Goal: Task Accomplishment & Management: Complete application form

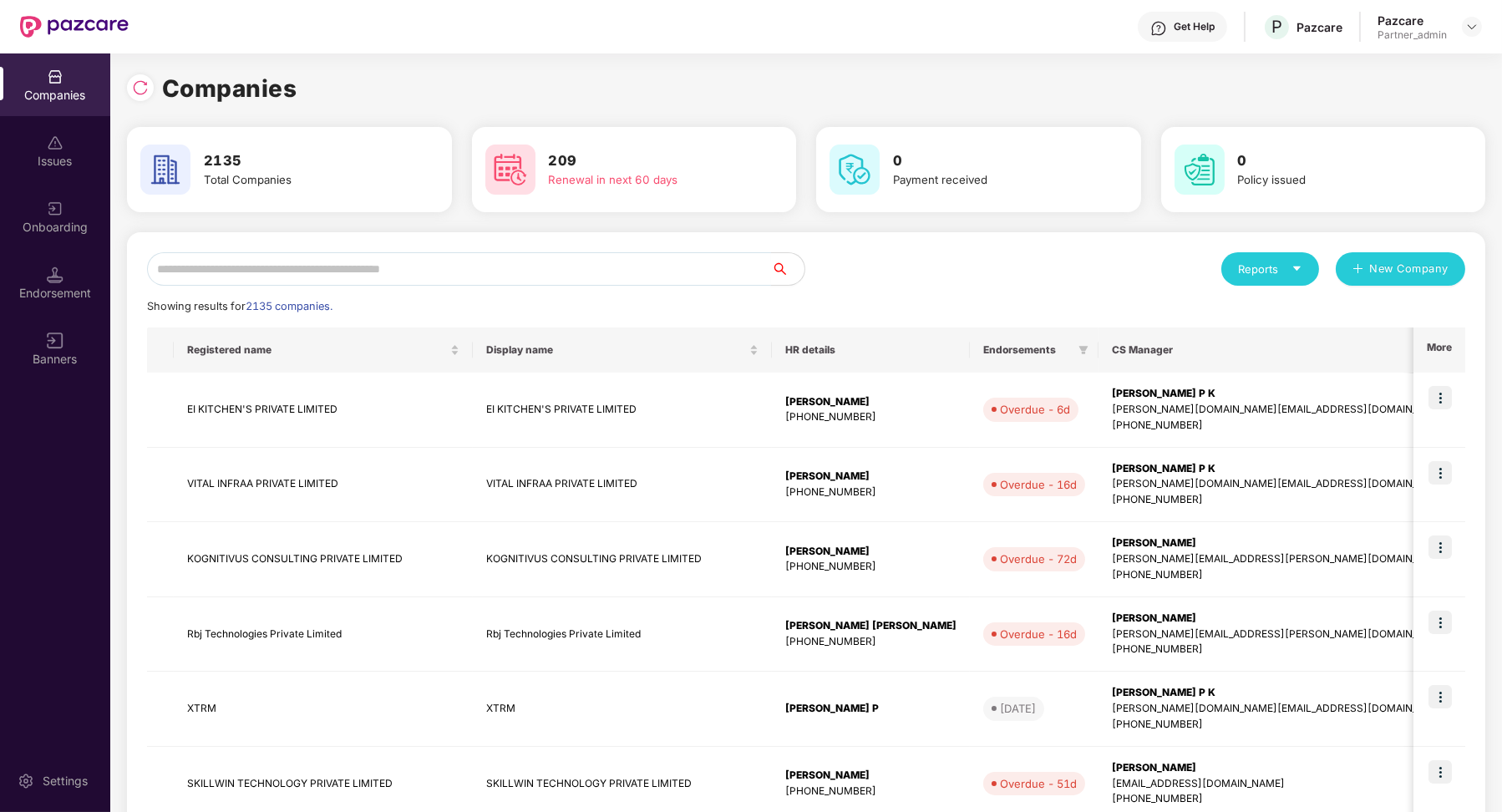
click at [329, 276] on input "text" at bounding box center [459, 268] width 624 height 33
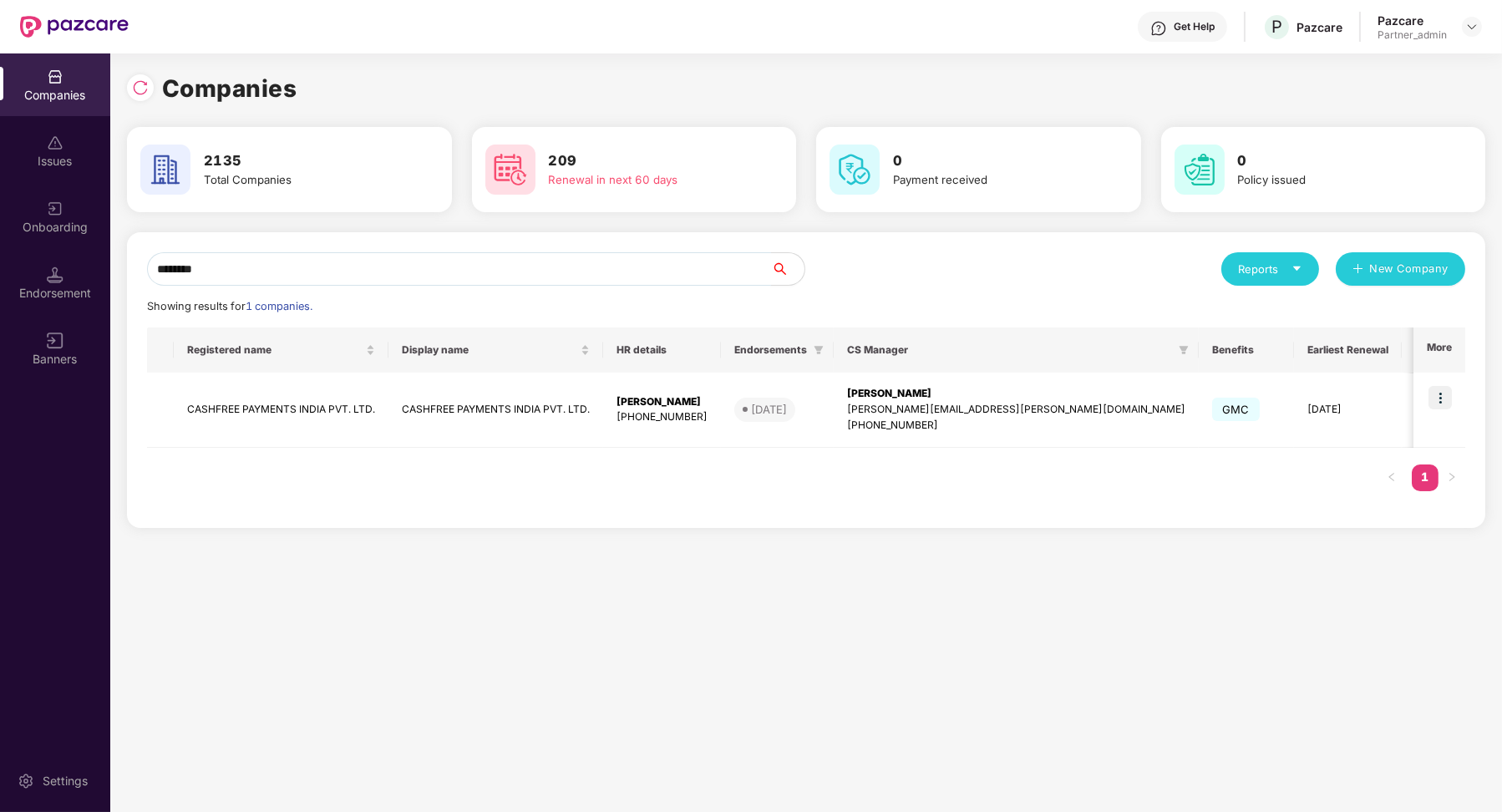
type input "********"
click at [1440, 402] on img at bounding box center [1440, 398] width 24 height 24
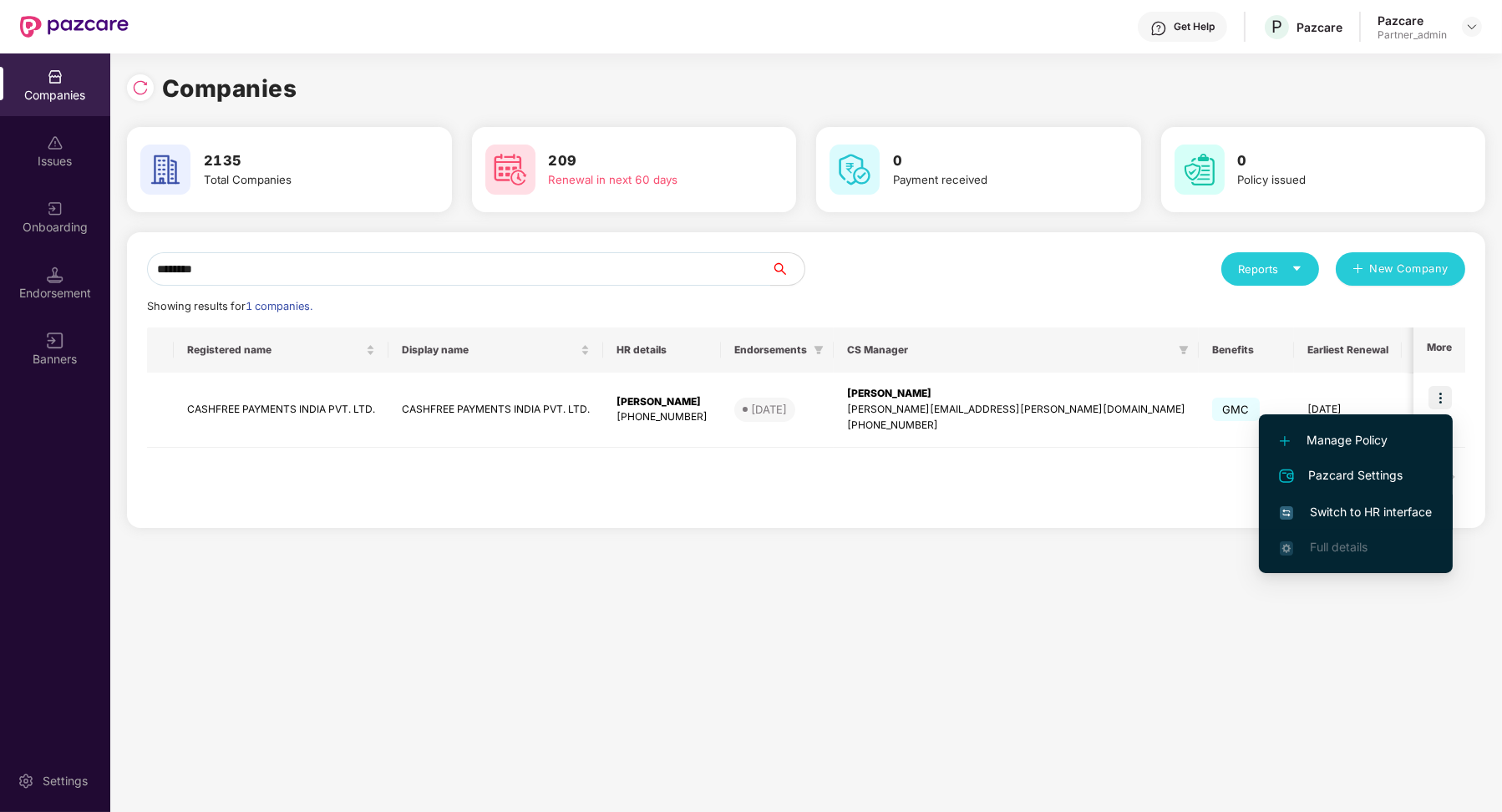
click at [1345, 516] on span "Switch to HR interface" at bounding box center [1356, 512] width 152 height 19
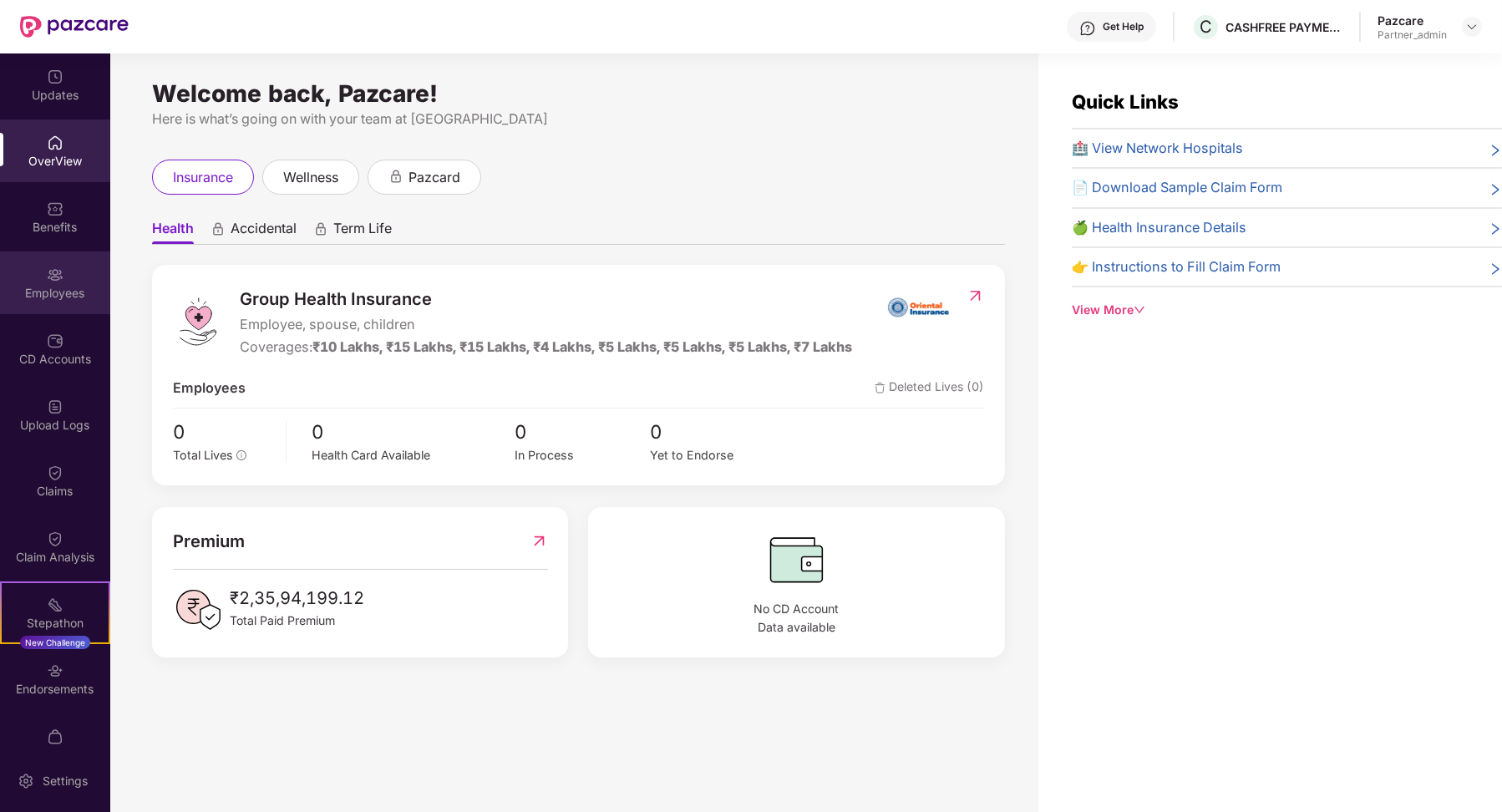
click at [53, 270] on img at bounding box center [55, 275] width 17 height 17
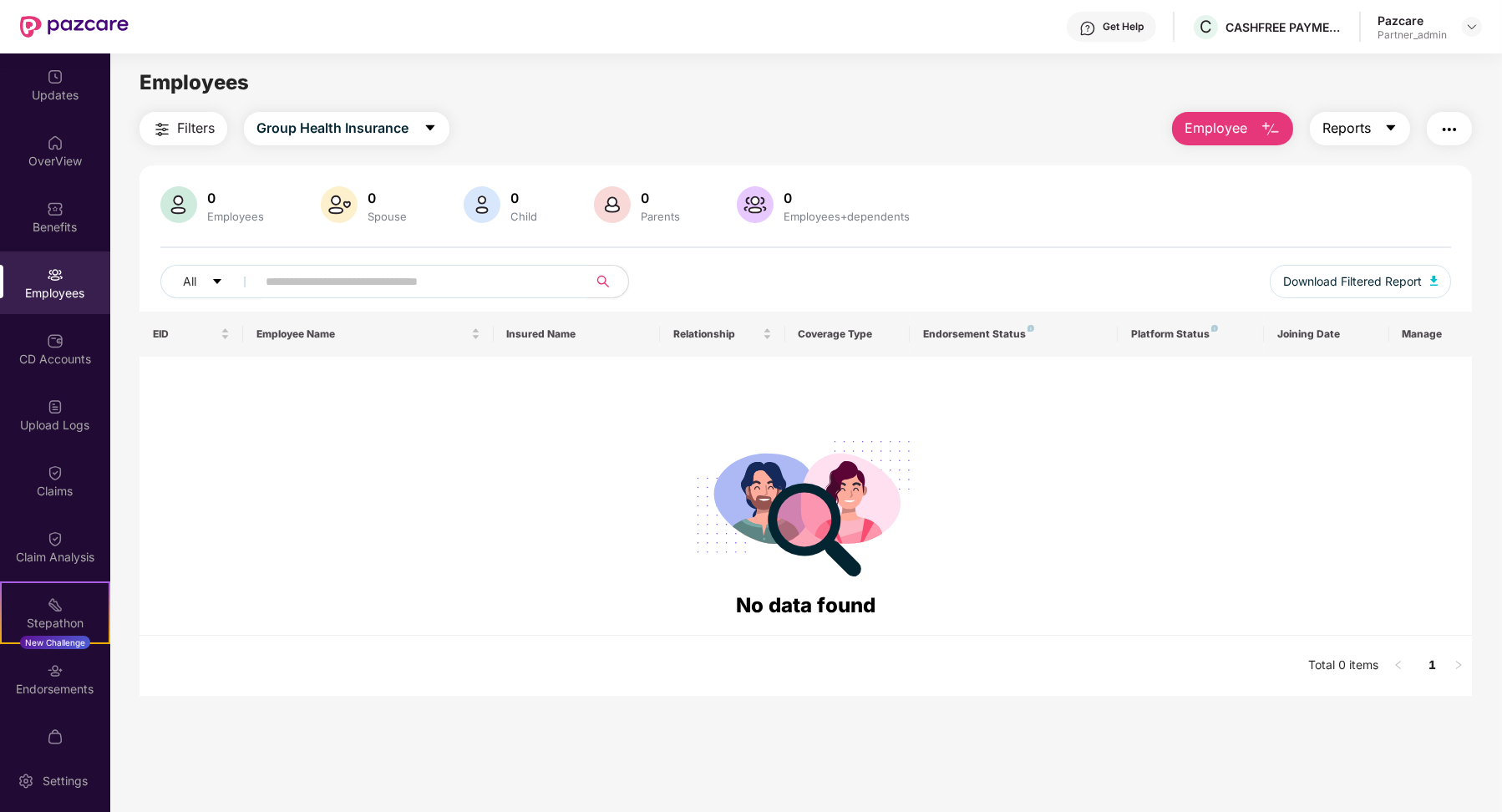
click at [1396, 133] on icon "caret-down" at bounding box center [1391, 128] width 14 height 14
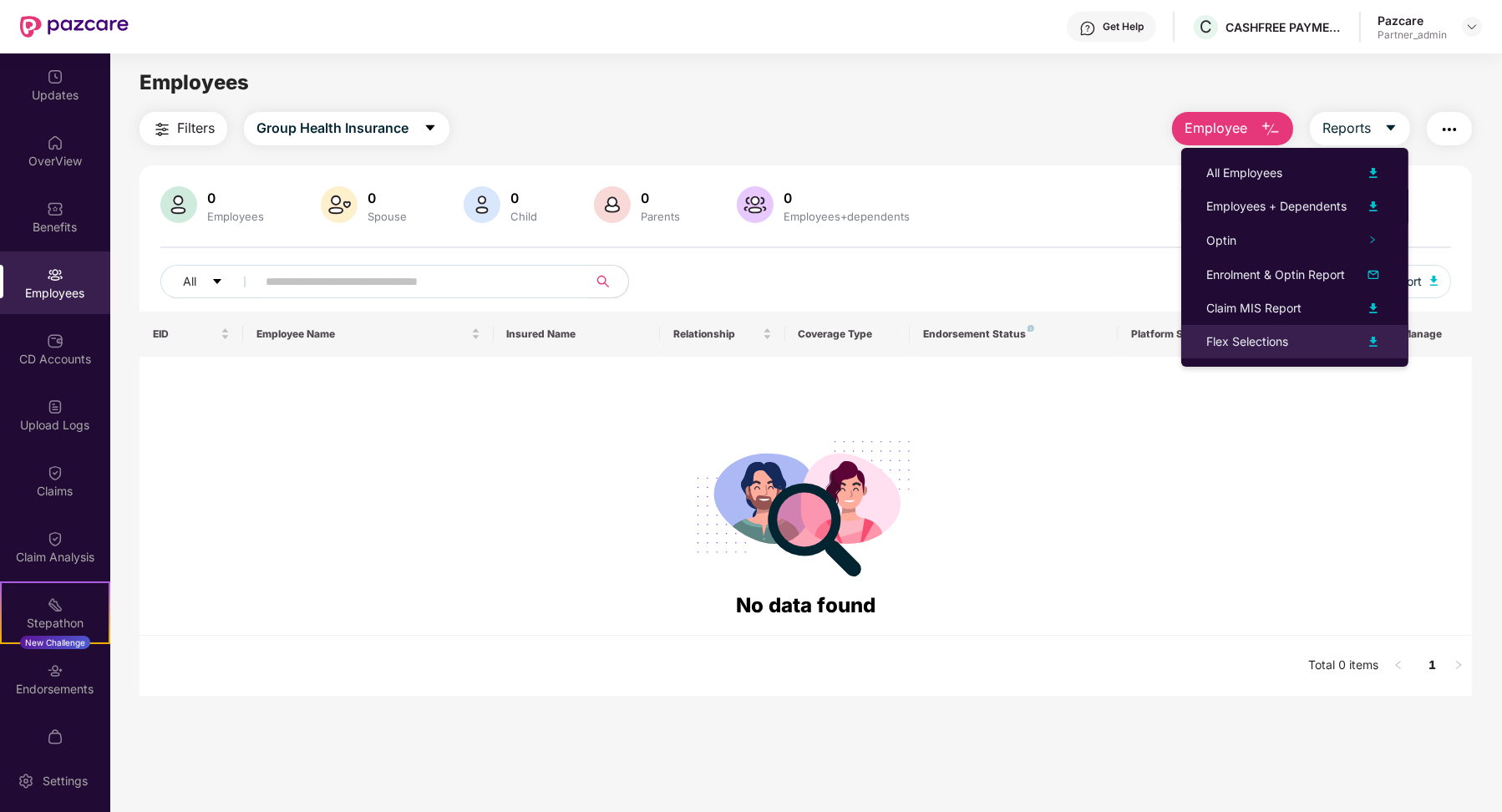
click at [1273, 343] on div "Flex Selections" at bounding box center [1247, 342] width 82 height 19
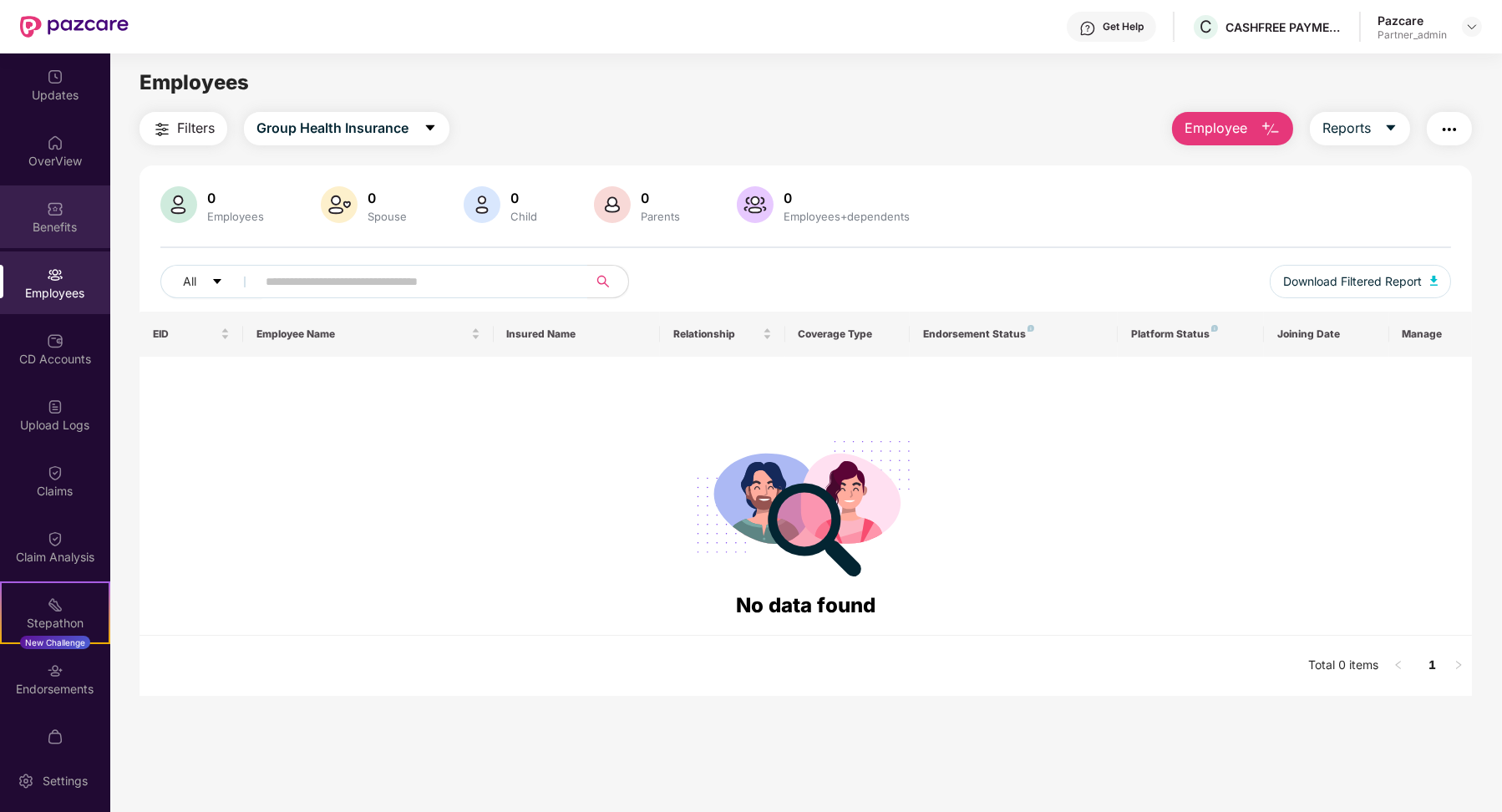
click at [54, 207] on img at bounding box center [55, 209] width 17 height 17
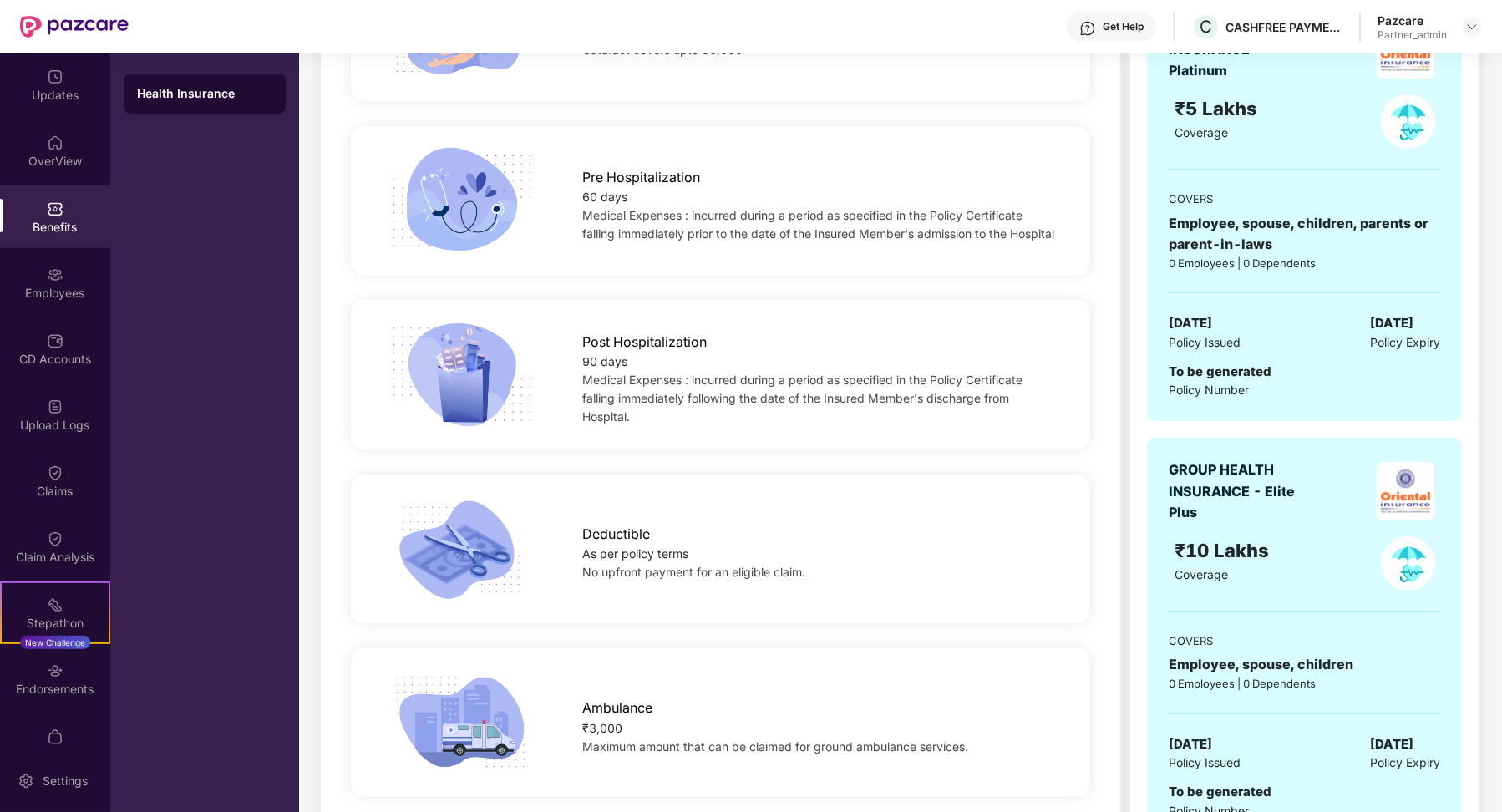
scroll to position [946, 0]
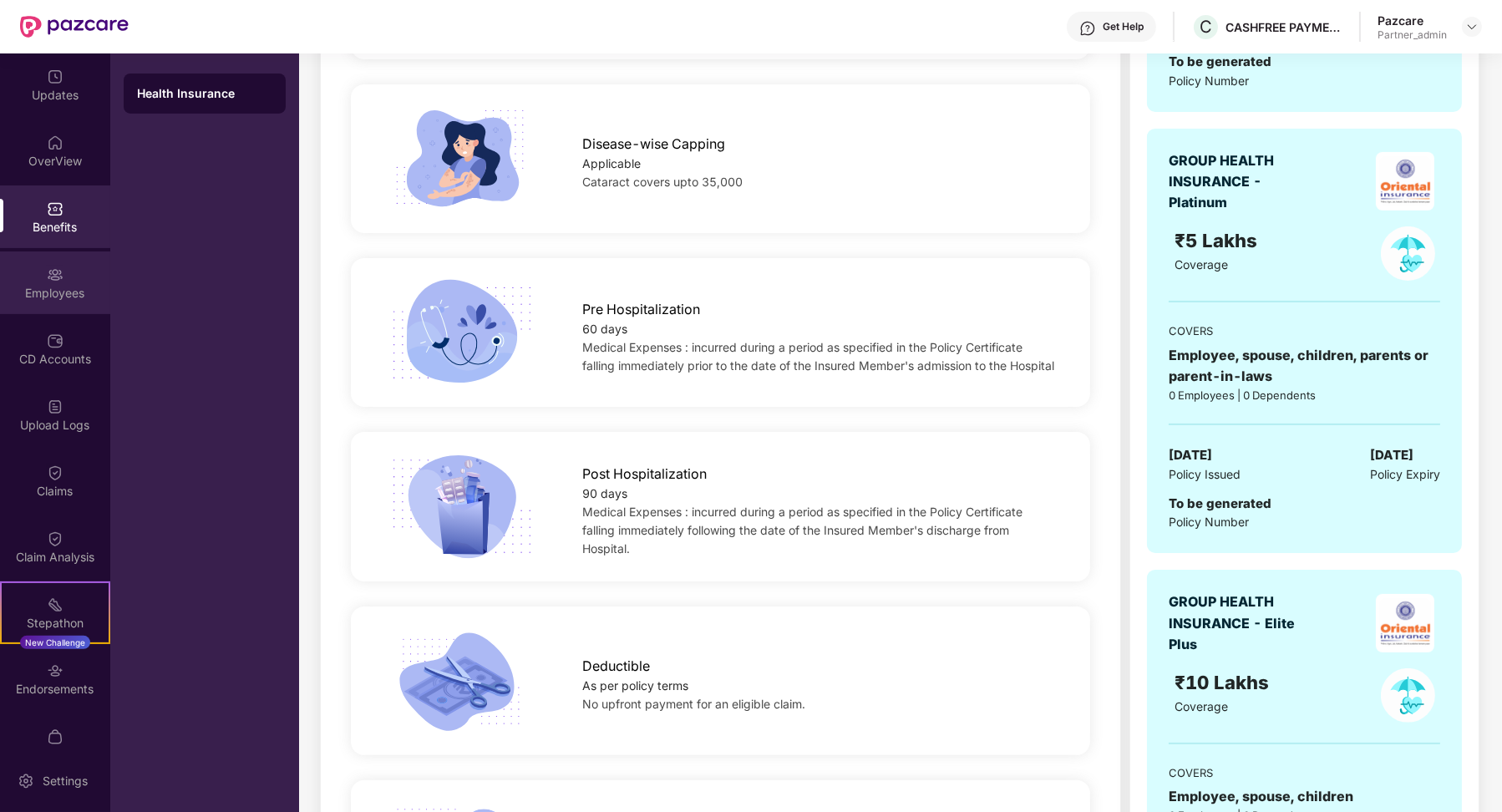
click at [49, 303] on div "Employees" at bounding box center [55, 283] width 110 height 63
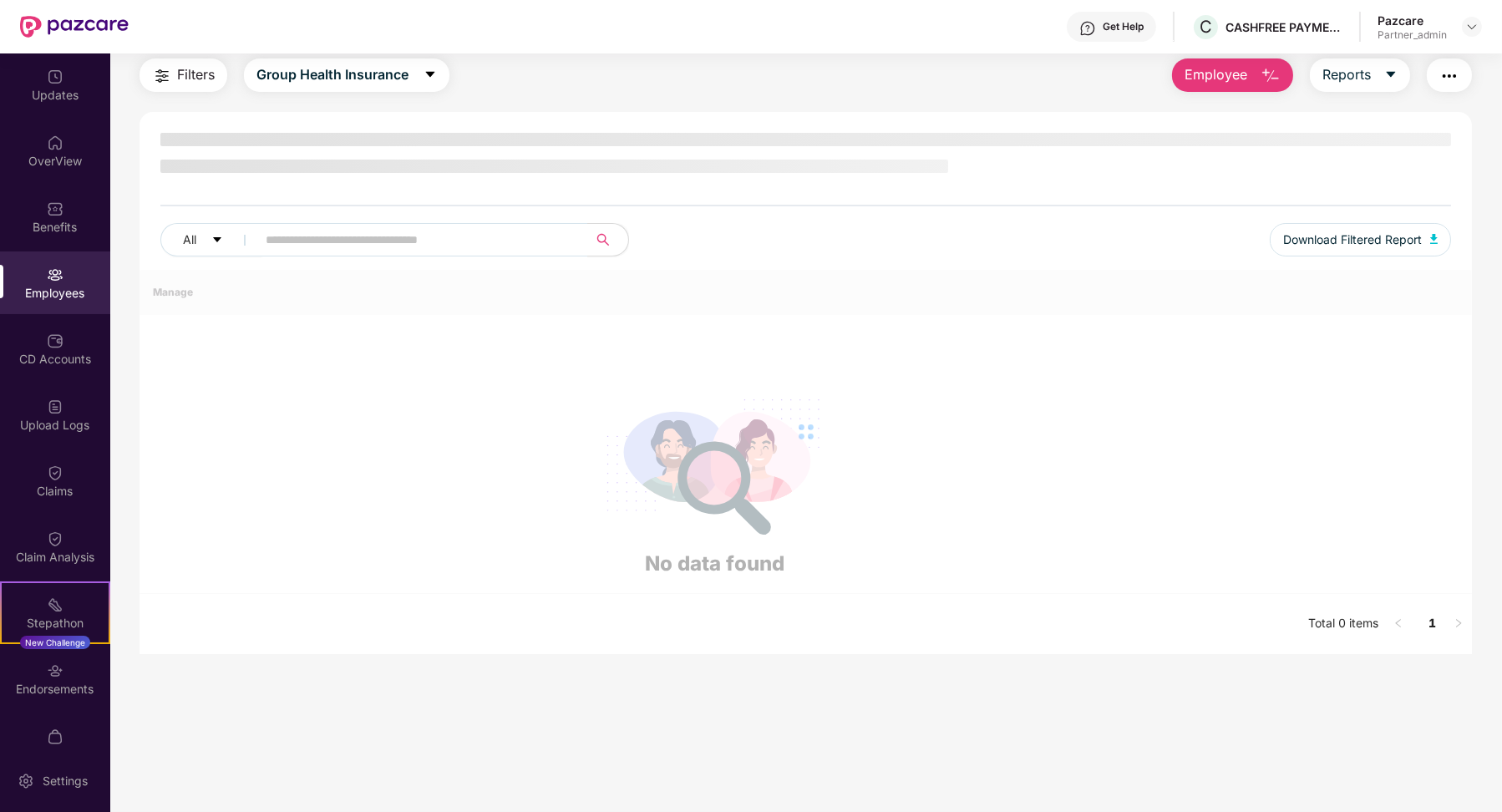
scroll to position [52, 0]
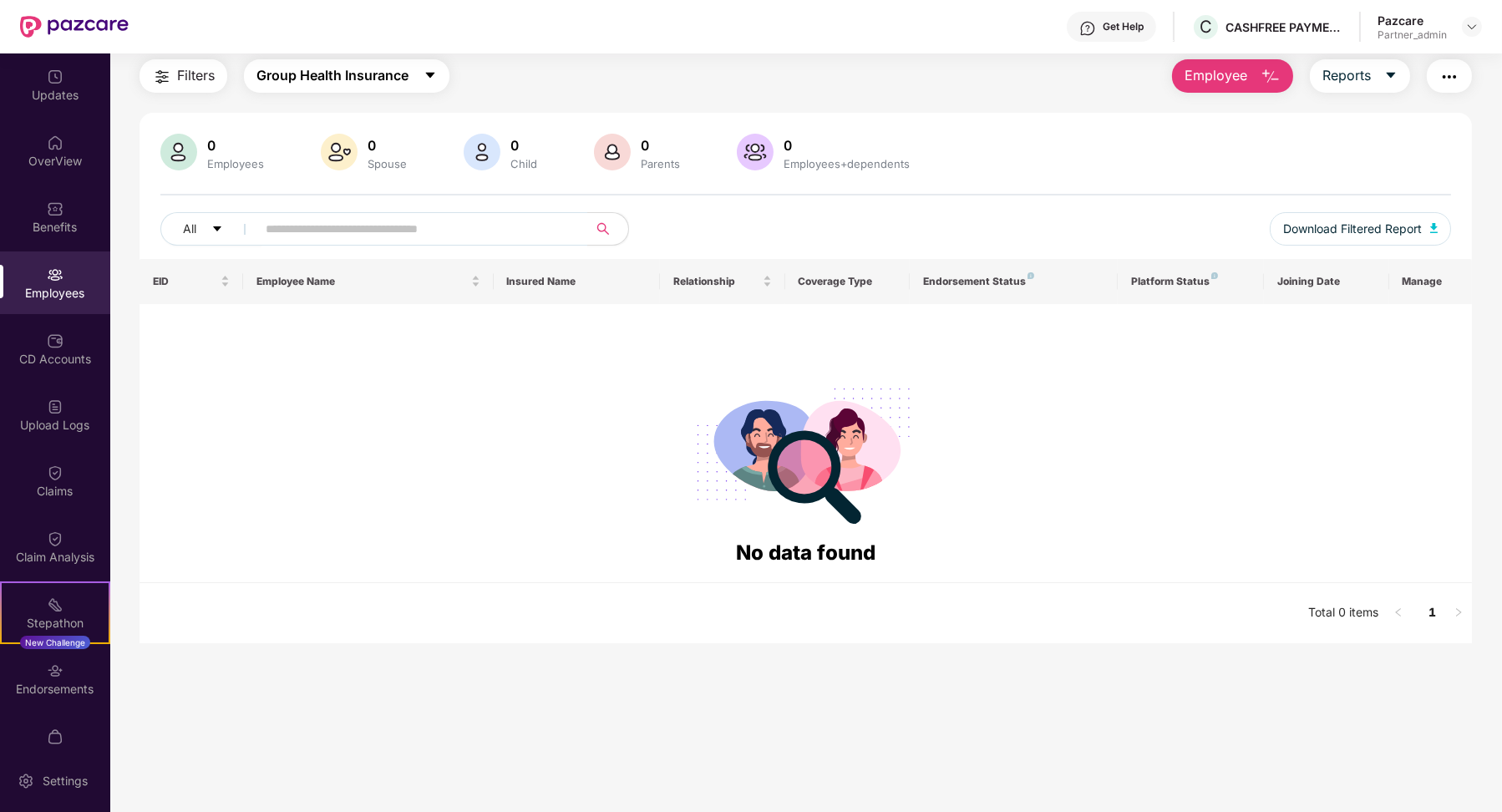
click at [381, 91] on button "Group Health Insurance" at bounding box center [346, 75] width 206 height 33
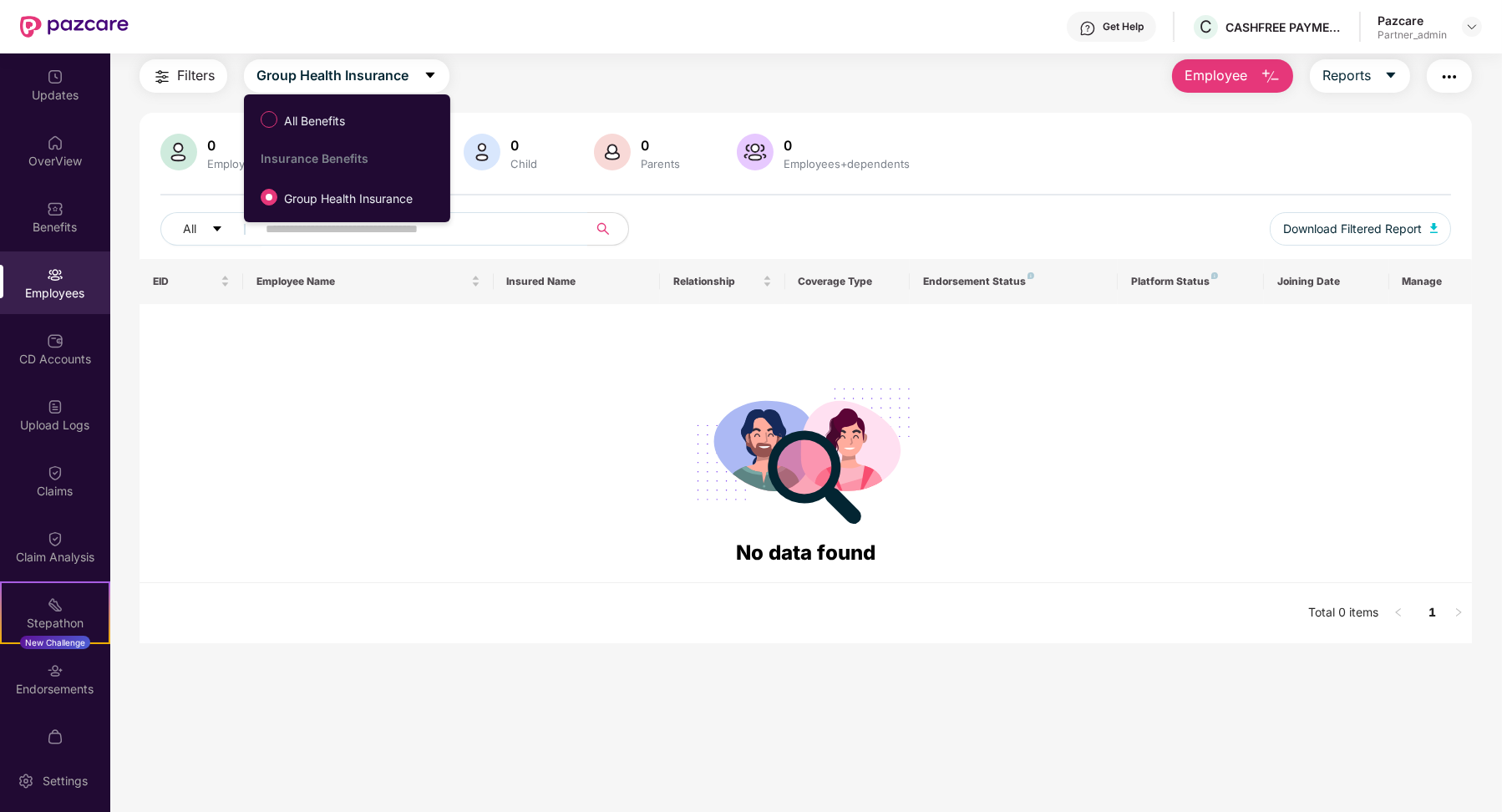
click at [353, 118] on label "All Benefits" at bounding box center [306, 119] width 108 height 29
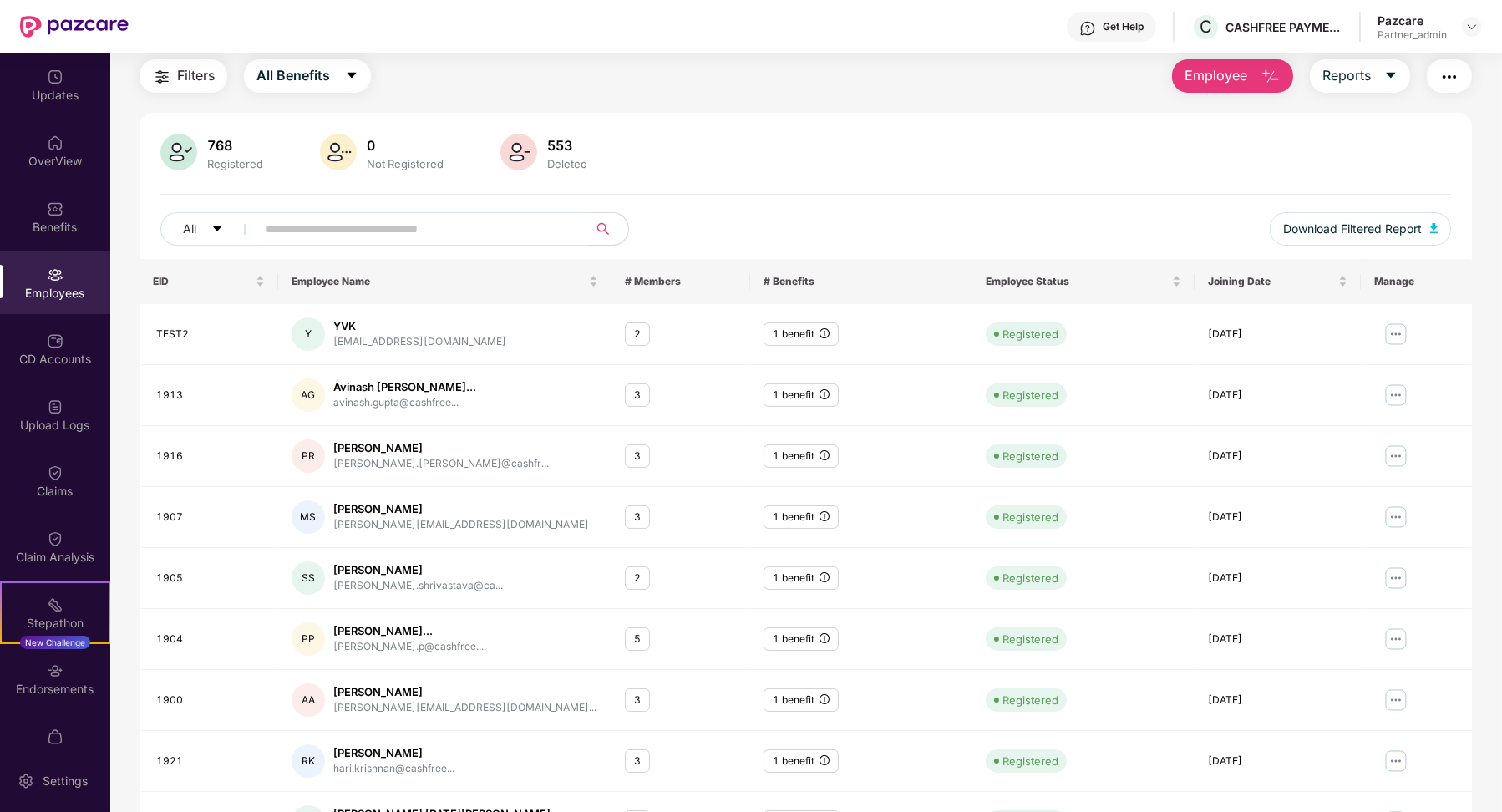
click at [383, 240] on span at bounding box center [417, 229] width 342 height 33
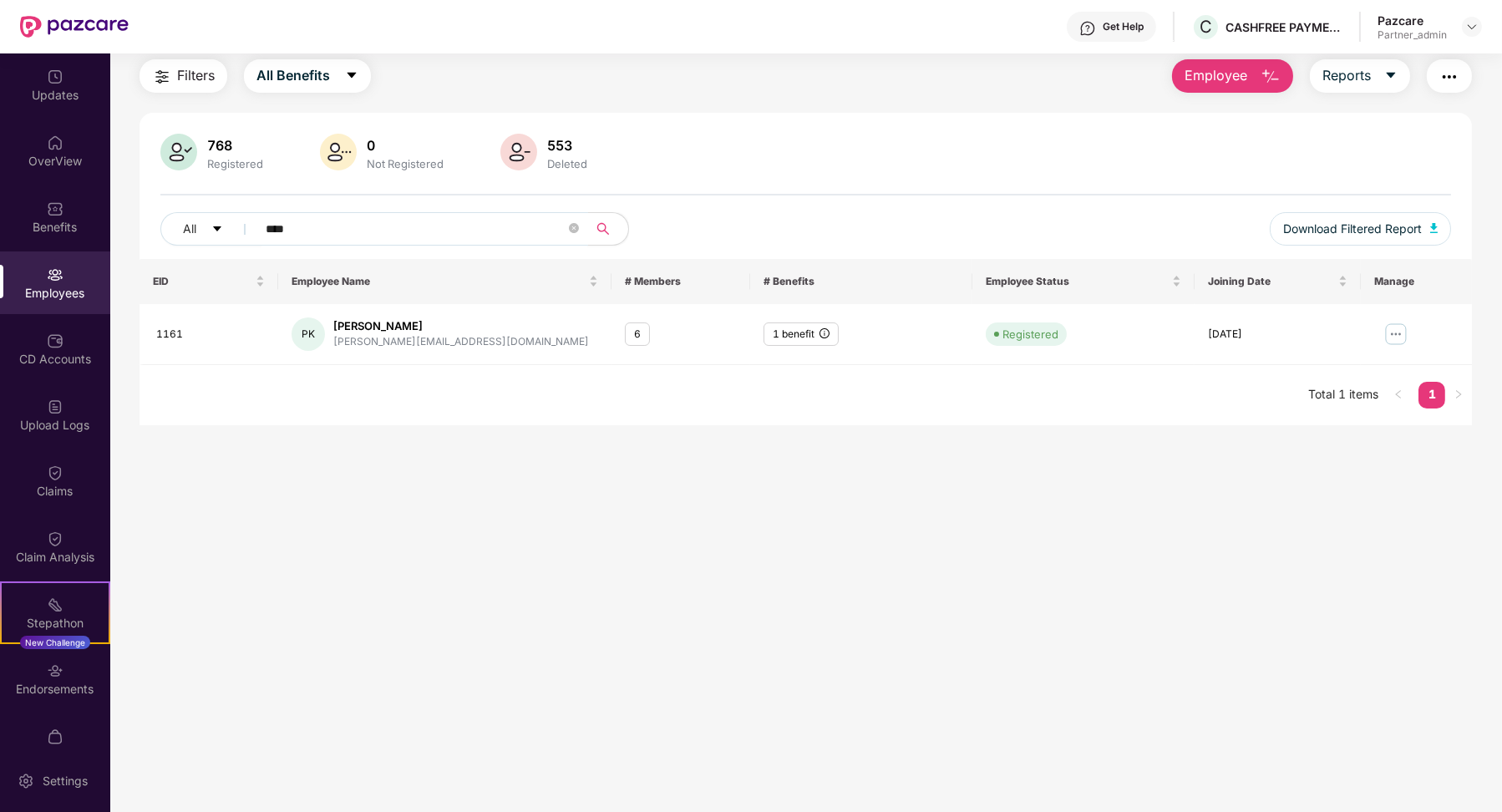
type input "****"
drag, startPoint x: 1468, startPoint y: 272, endPoint x: 1396, endPoint y: 326, distance: 90.0
click at [1396, 326] on img at bounding box center [1396, 334] width 27 height 27
drag, startPoint x: 331, startPoint y: 345, endPoint x: 456, endPoint y: 344, distance: 125.0
click at [457, 344] on div "[PERSON_NAME] Krishnan [EMAIL_ADDRESS][DOMAIN_NAME]" at bounding box center [445, 334] width 306 height 33
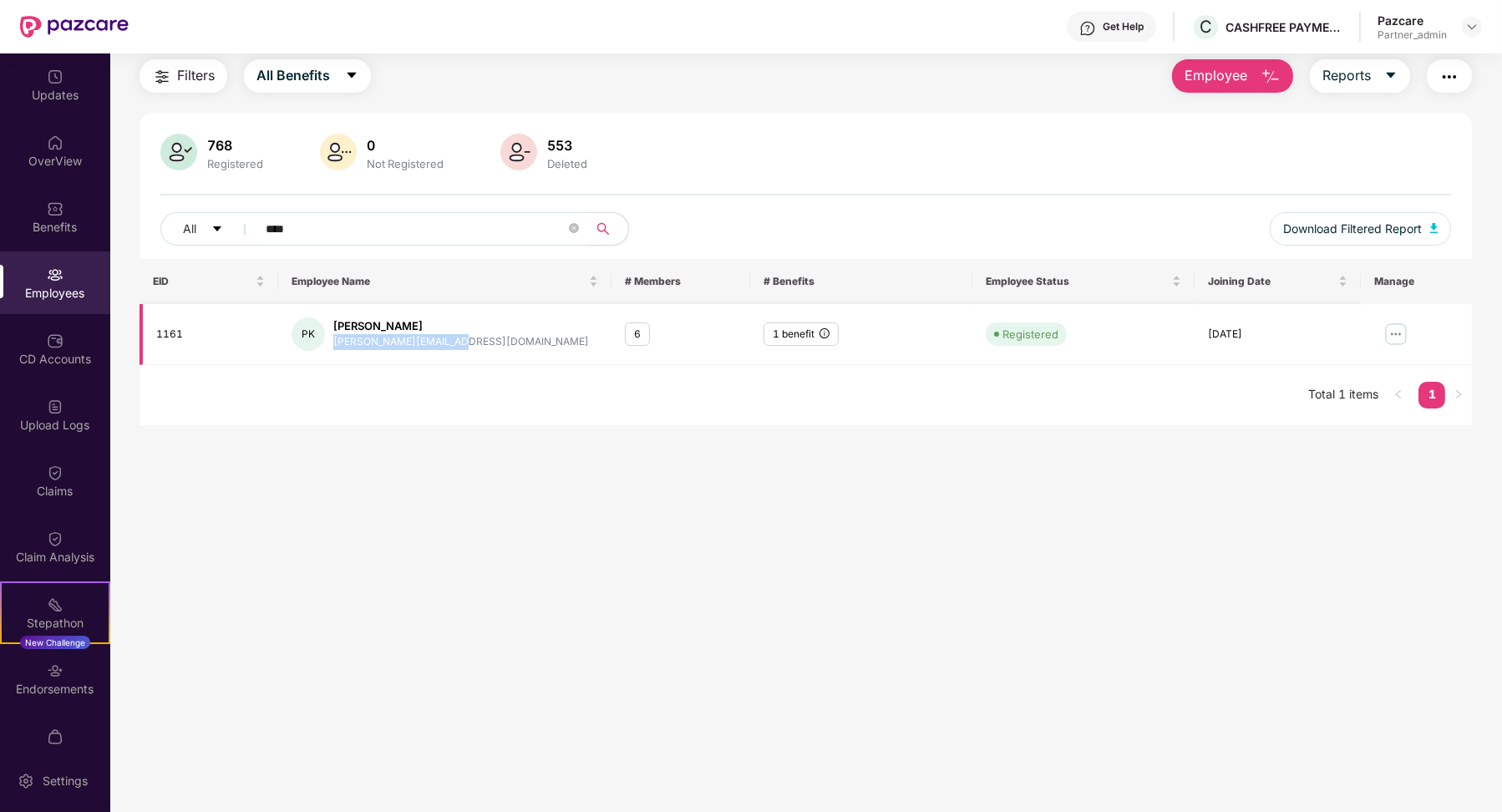
copy div "[PERSON_NAME][EMAIL_ADDRESS][DOMAIN_NAME]"
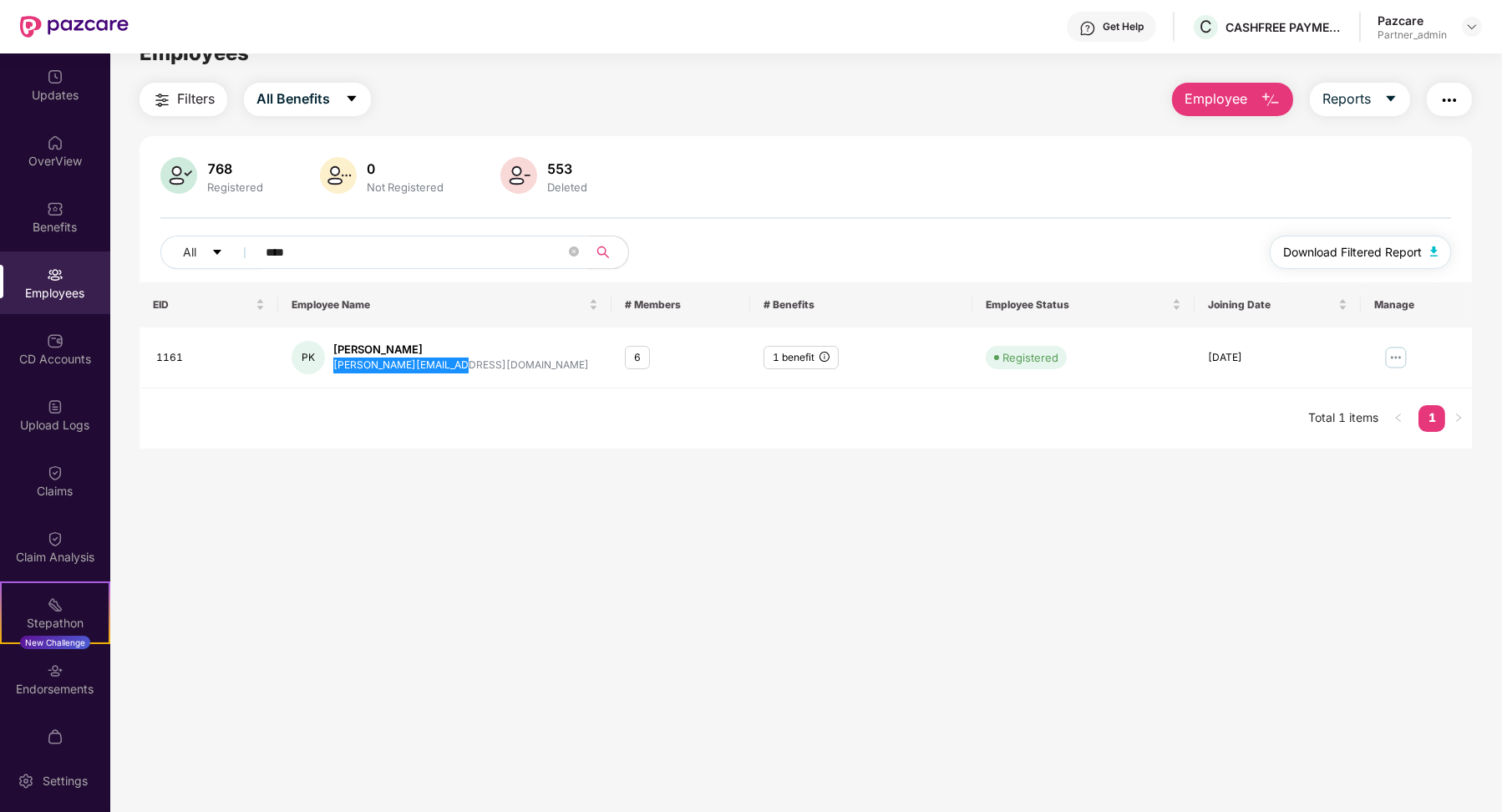
scroll to position [0, 0]
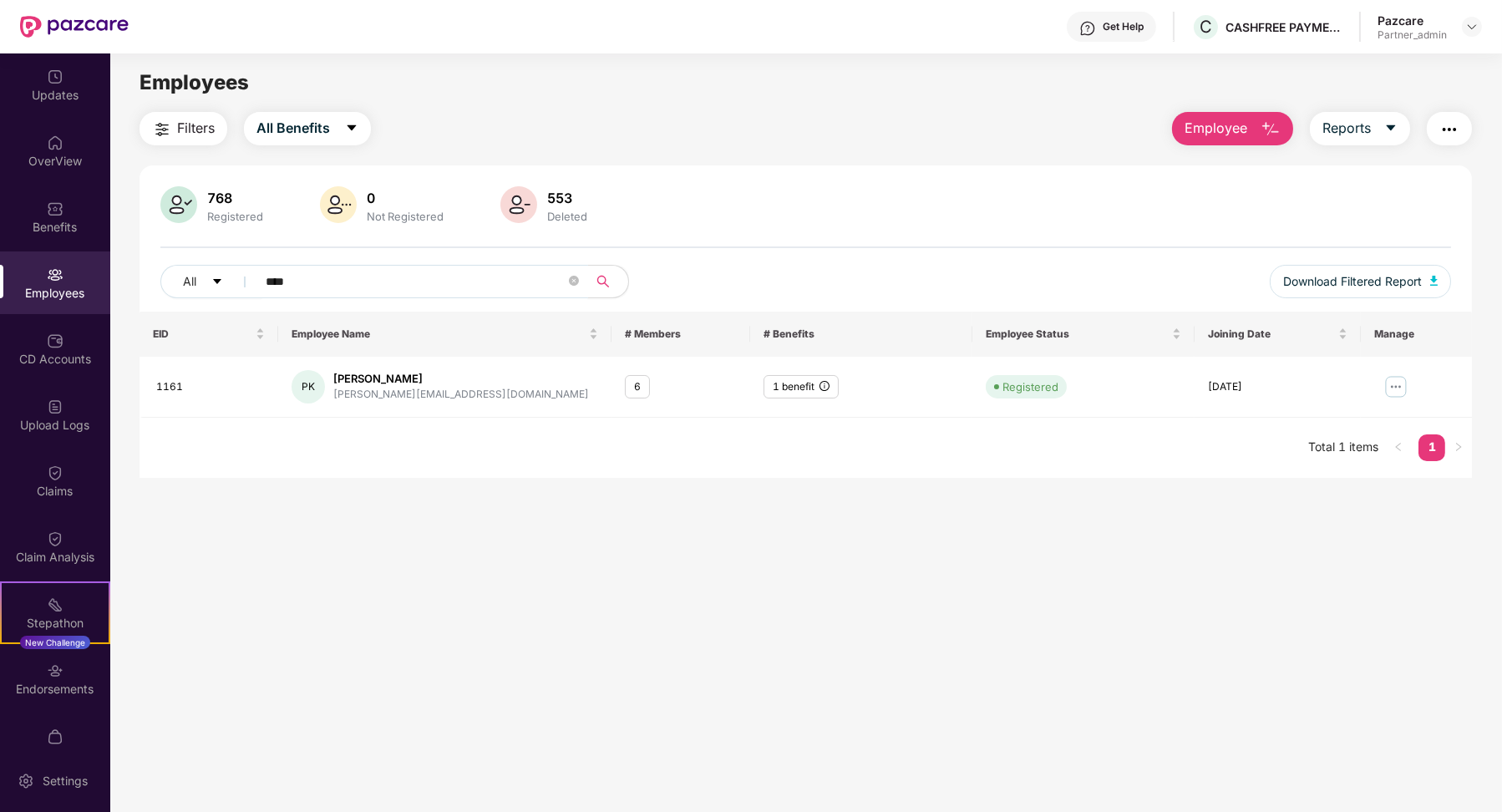
click at [565, 280] on span "****" at bounding box center [417, 281] width 342 height 33
click at [571, 280] on icon "close-circle" at bounding box center [574, 281] width 10 height 10
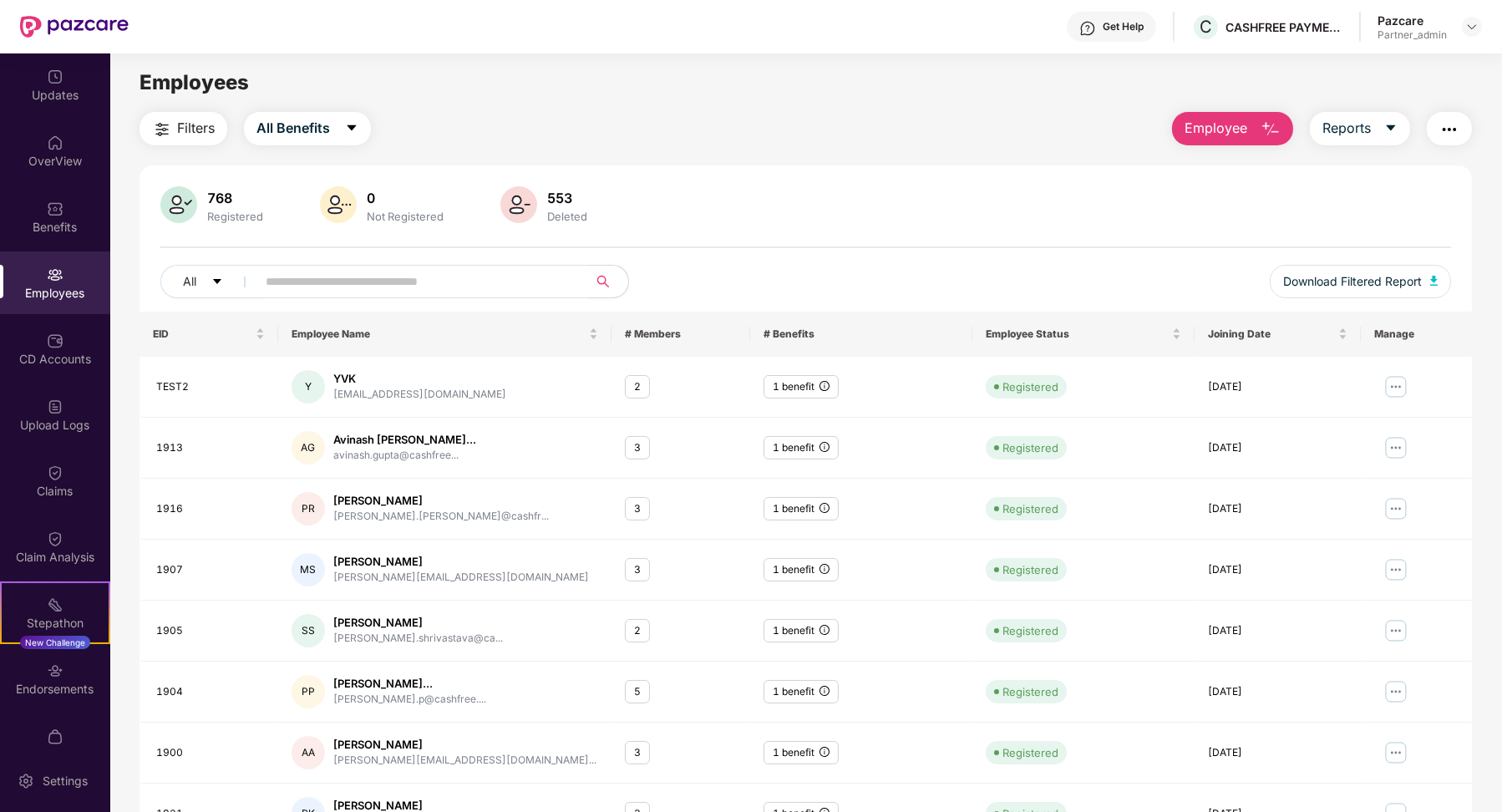
click at [1217, 122] on span "Employee" at bounding box center [1216, 128] width 63 height 21
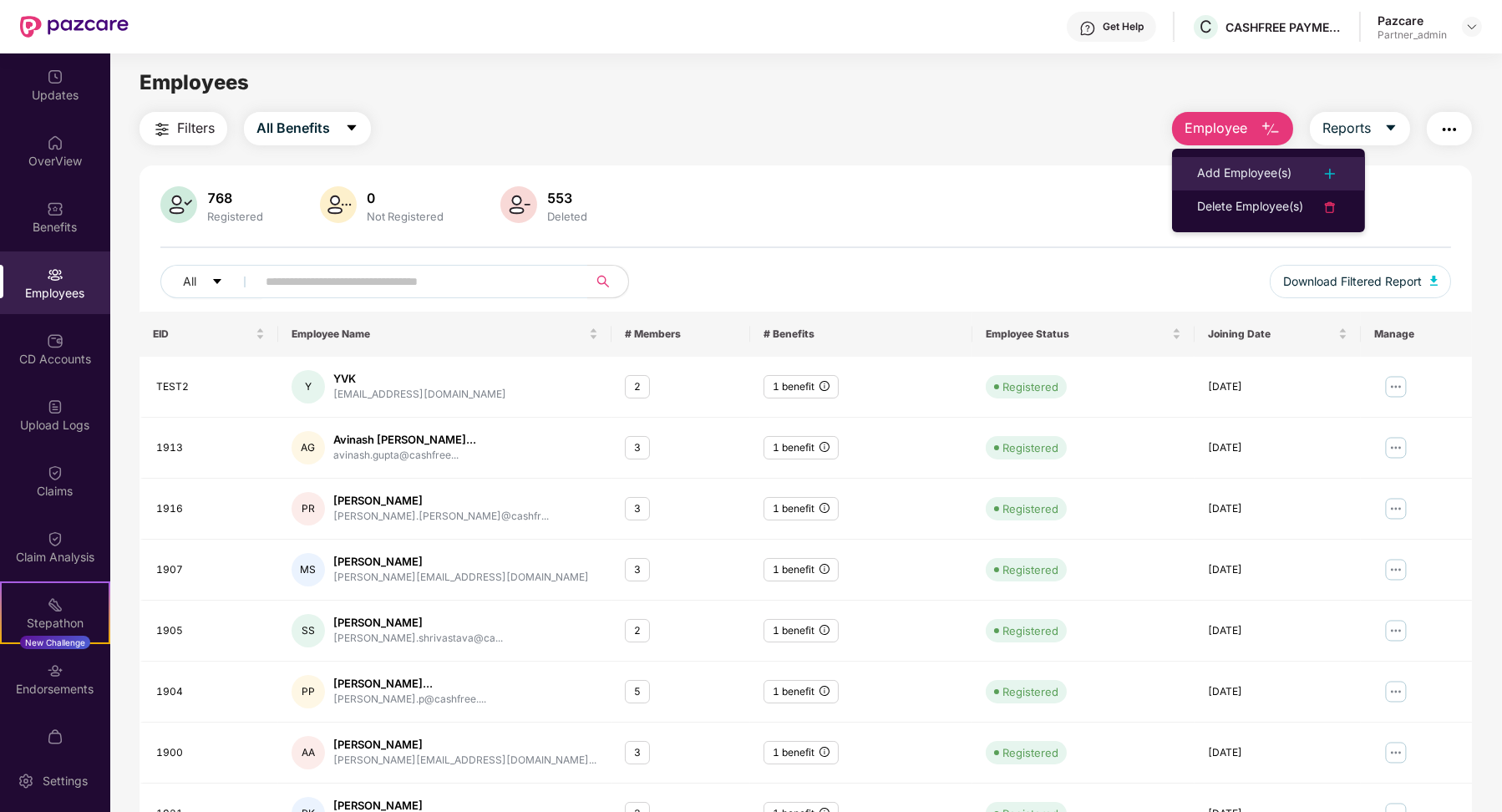
click at [1215, 165] on div "Add Employee(s)" at bounding box center [1244, 174] width 94 height 20
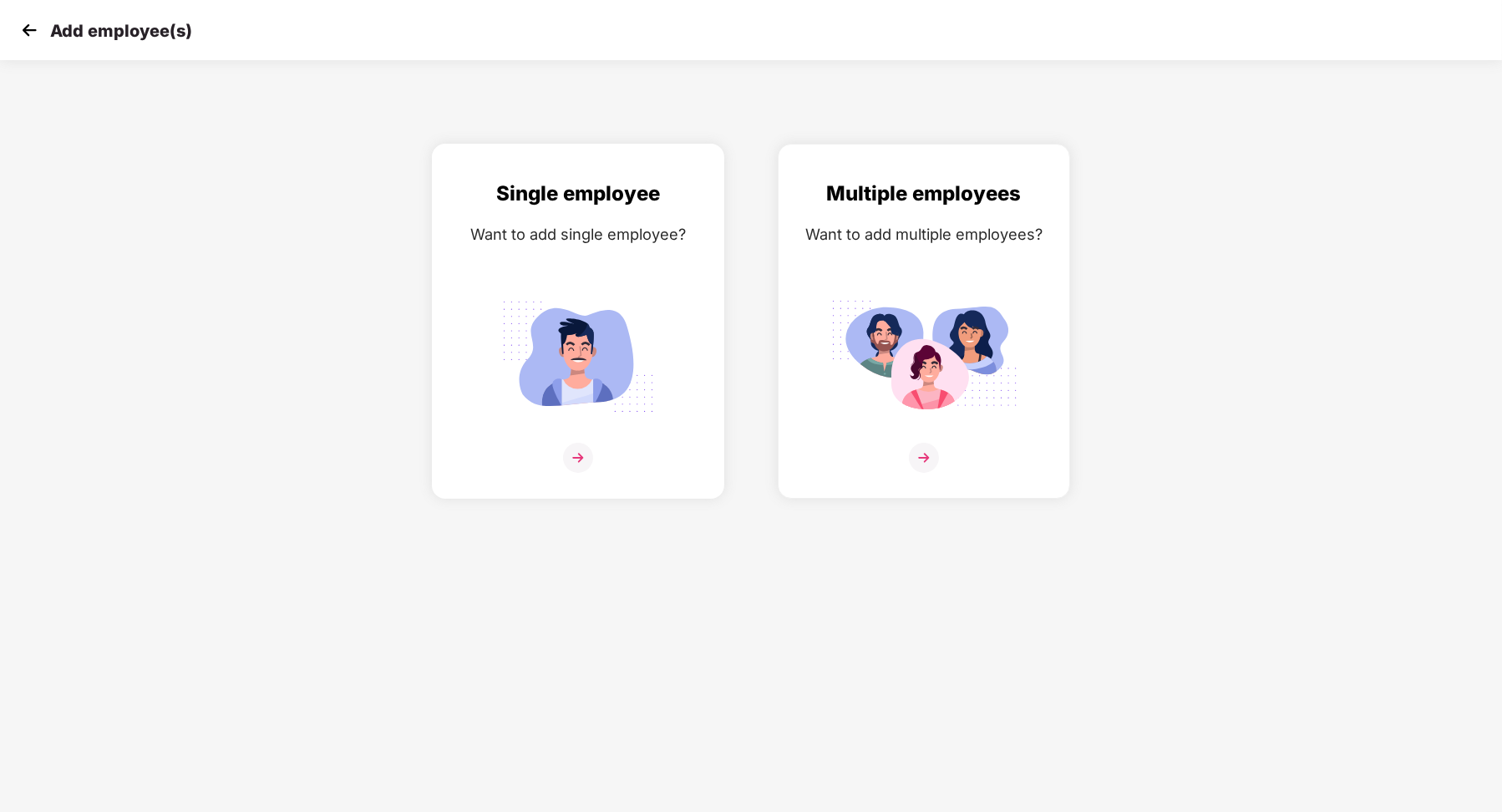
click at [539, 391] on img at bounding box center [577, 356] width 187 height 130
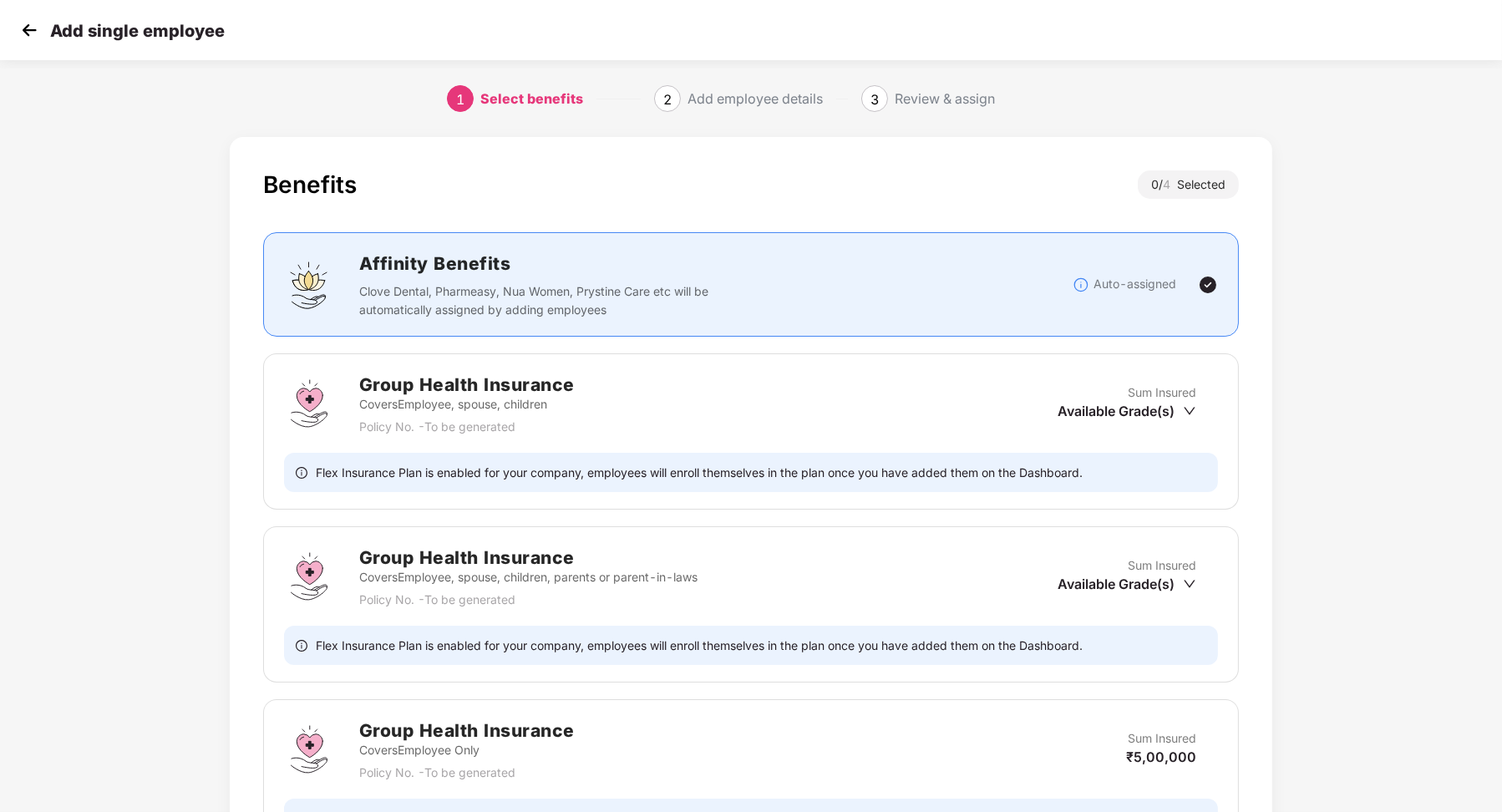
scroll to position [357, 0]
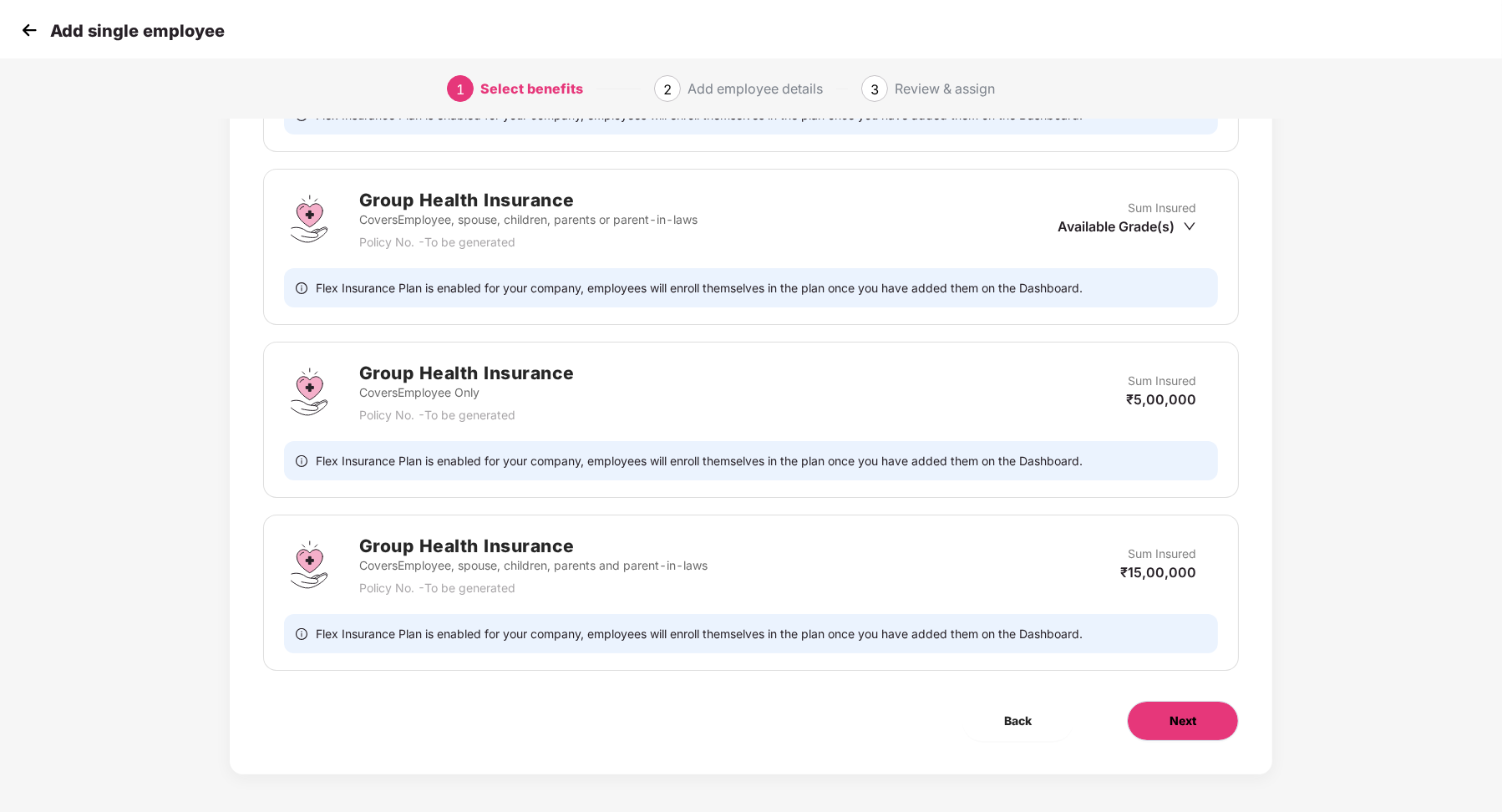
click at [1155, 701] on button "Next" at bounding box center [1183, 721] width 112 height 40
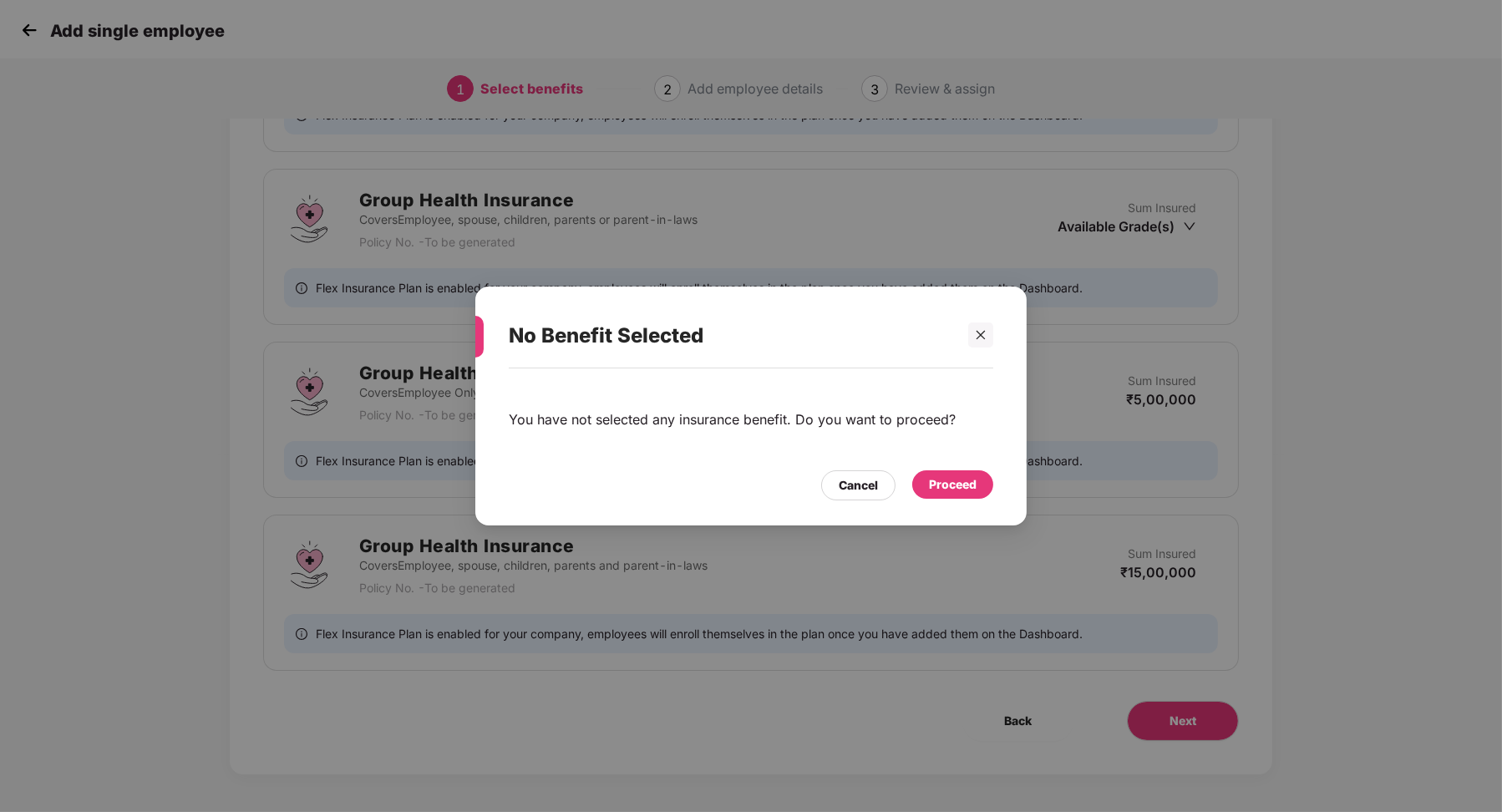
click at [966, 339] on div at bounding box center [973, 335] width 40 height 25
click at [986, 339] on div at bounding box center [980, 335] width 25 height 25
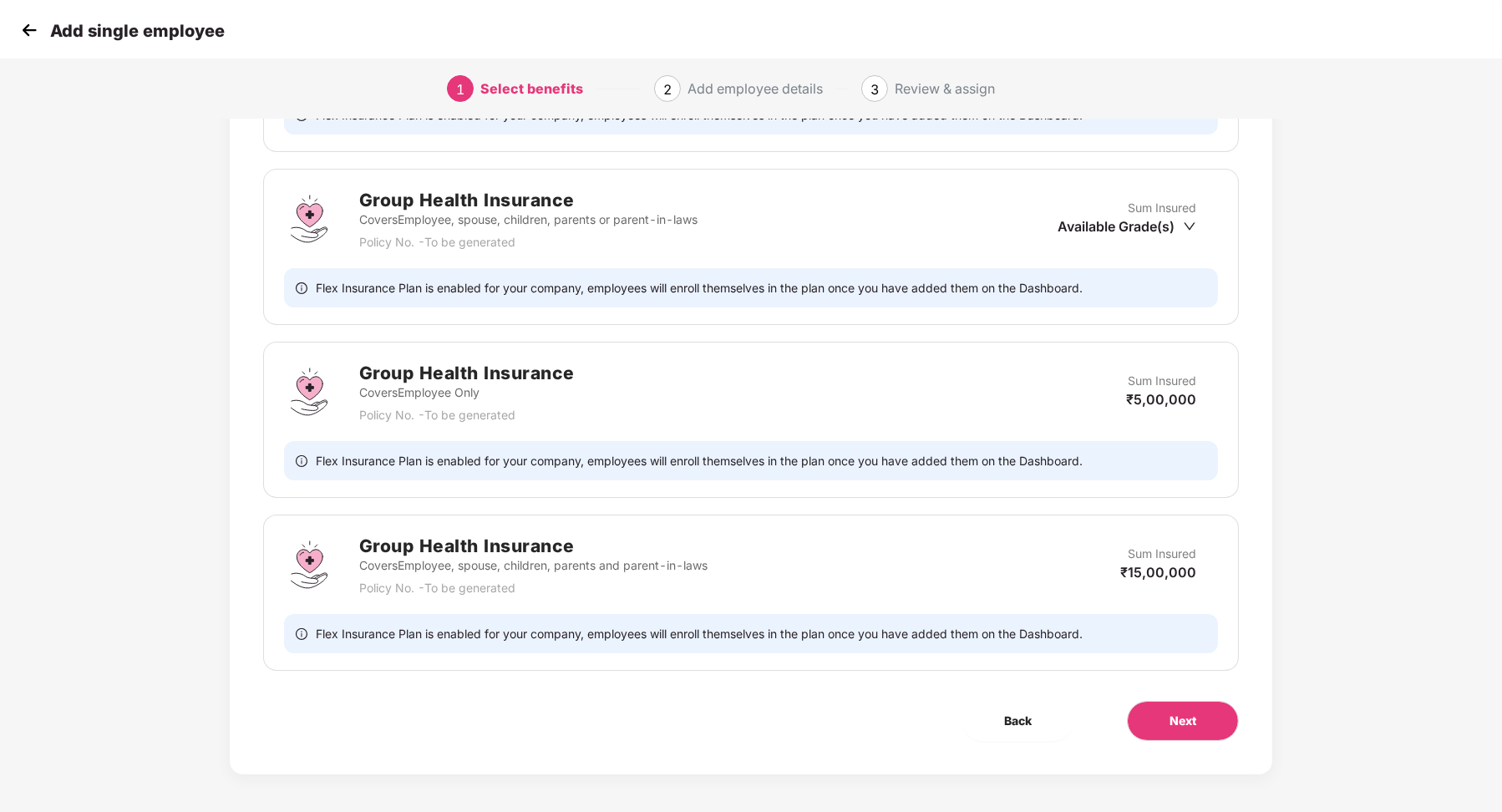
click at [33, 25] on img at bounding box center [30, 30] width 25 height 25
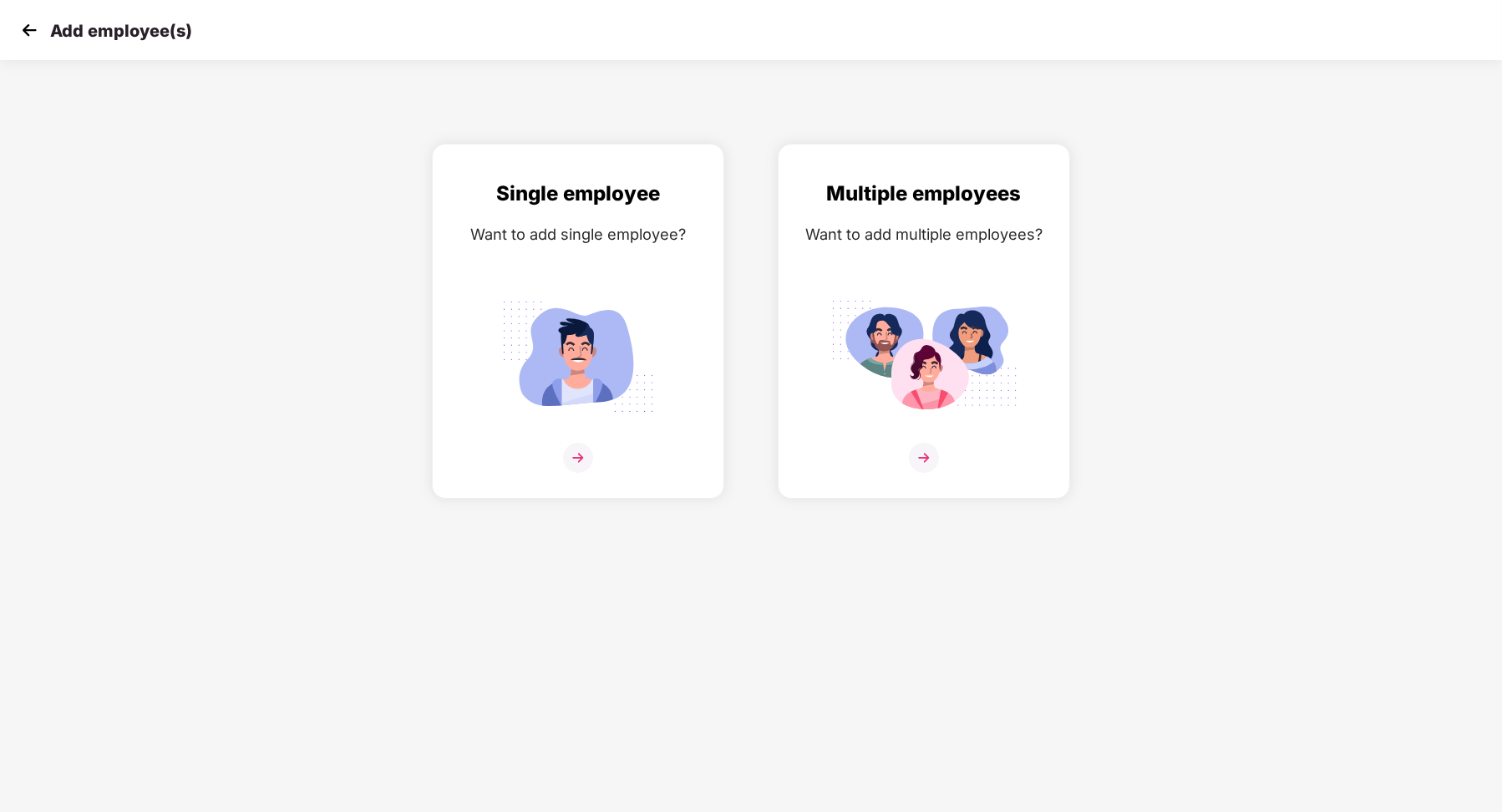
click at [32, 25] on img at bounding box center [30, 30] width 25 height 25
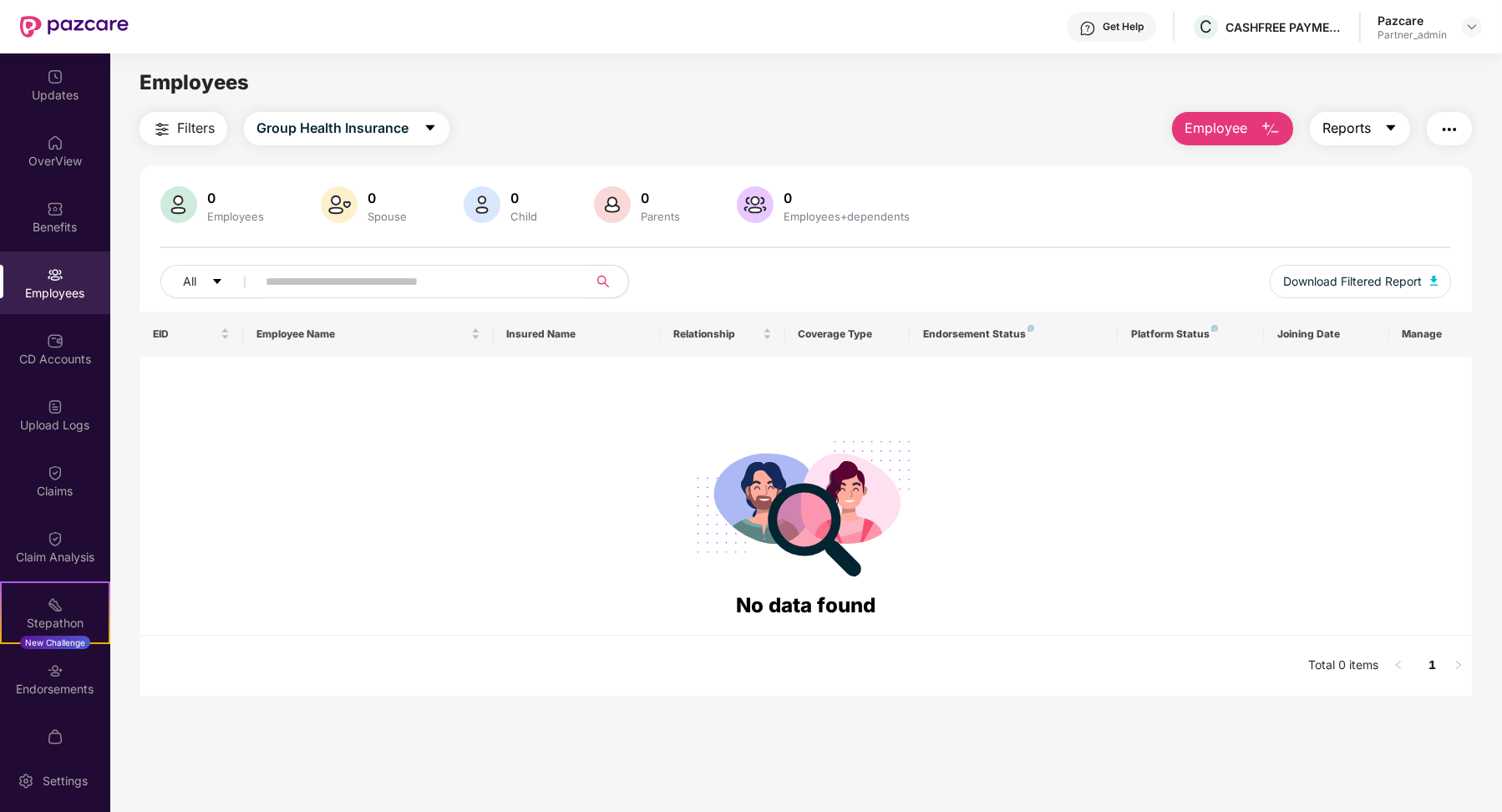
click at [1382, 130] on button "Reports" at bounding box center [1360, 128] width 100 height 33
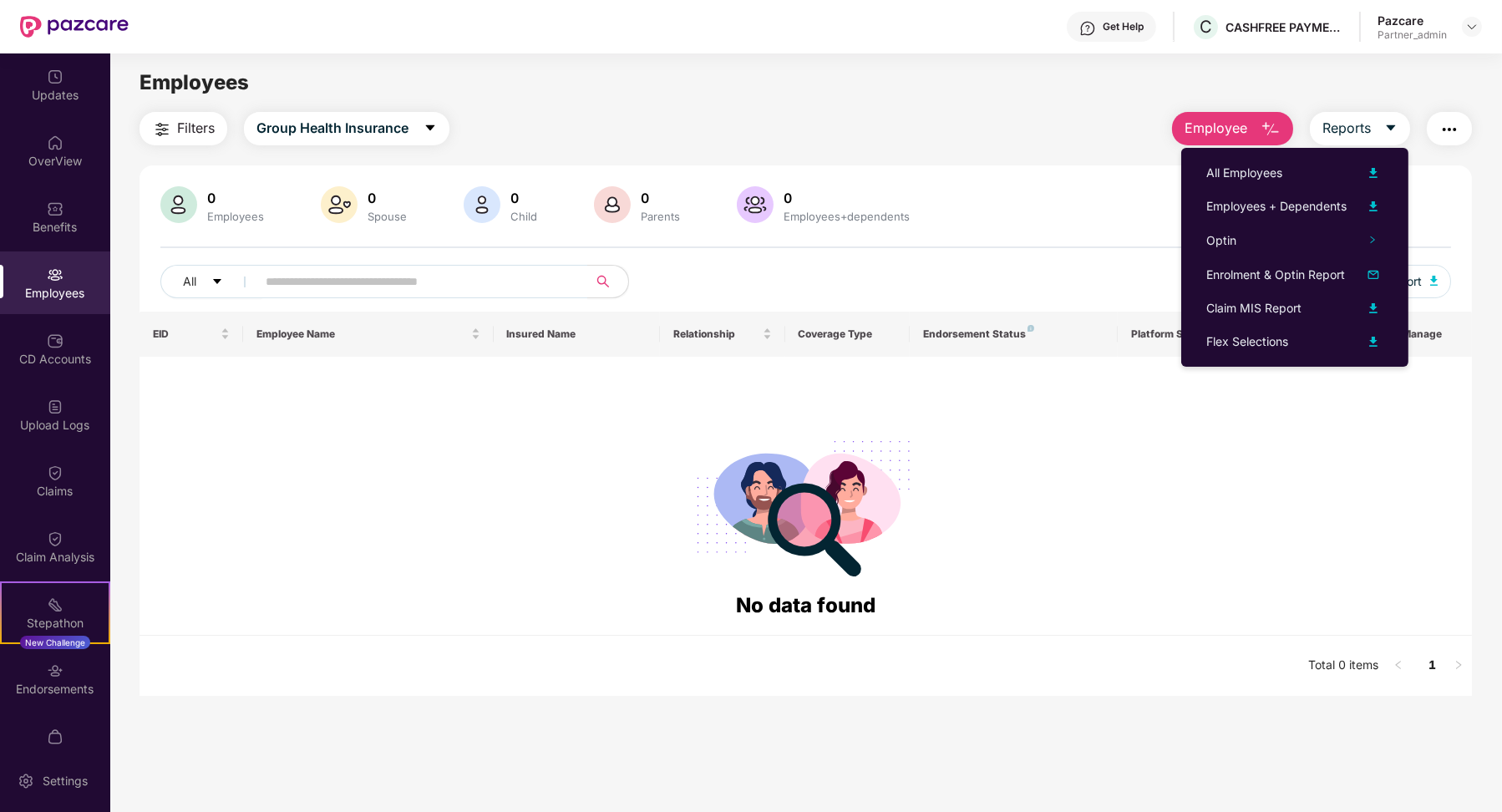
click at [1220, 134] on span "Employee" at bounding box center [1216, 128] width 63 height 21
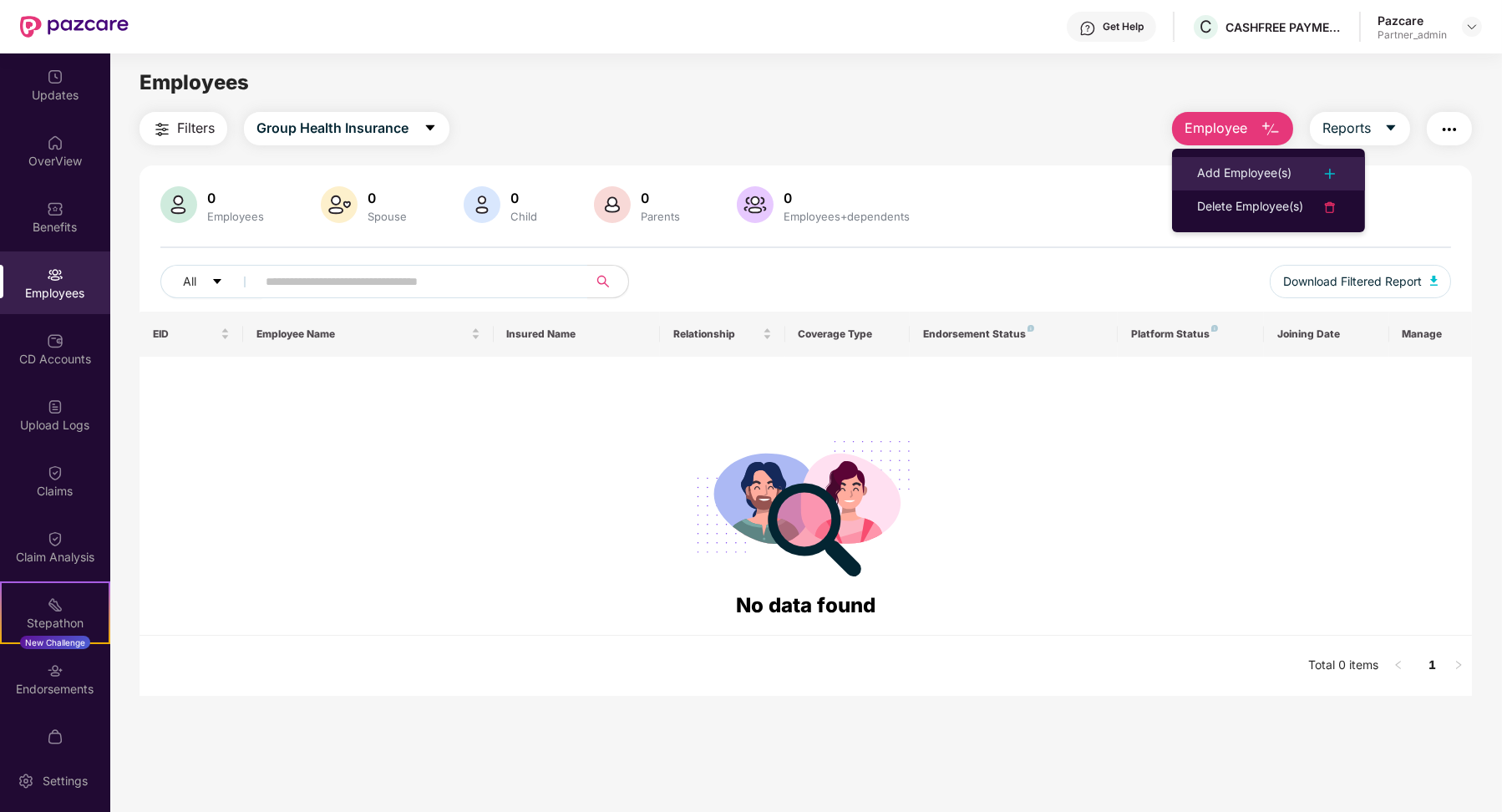
click at [1246, 166] on div "Add Employee(s)" at bounding box center [1244, 174] width 94 height 20
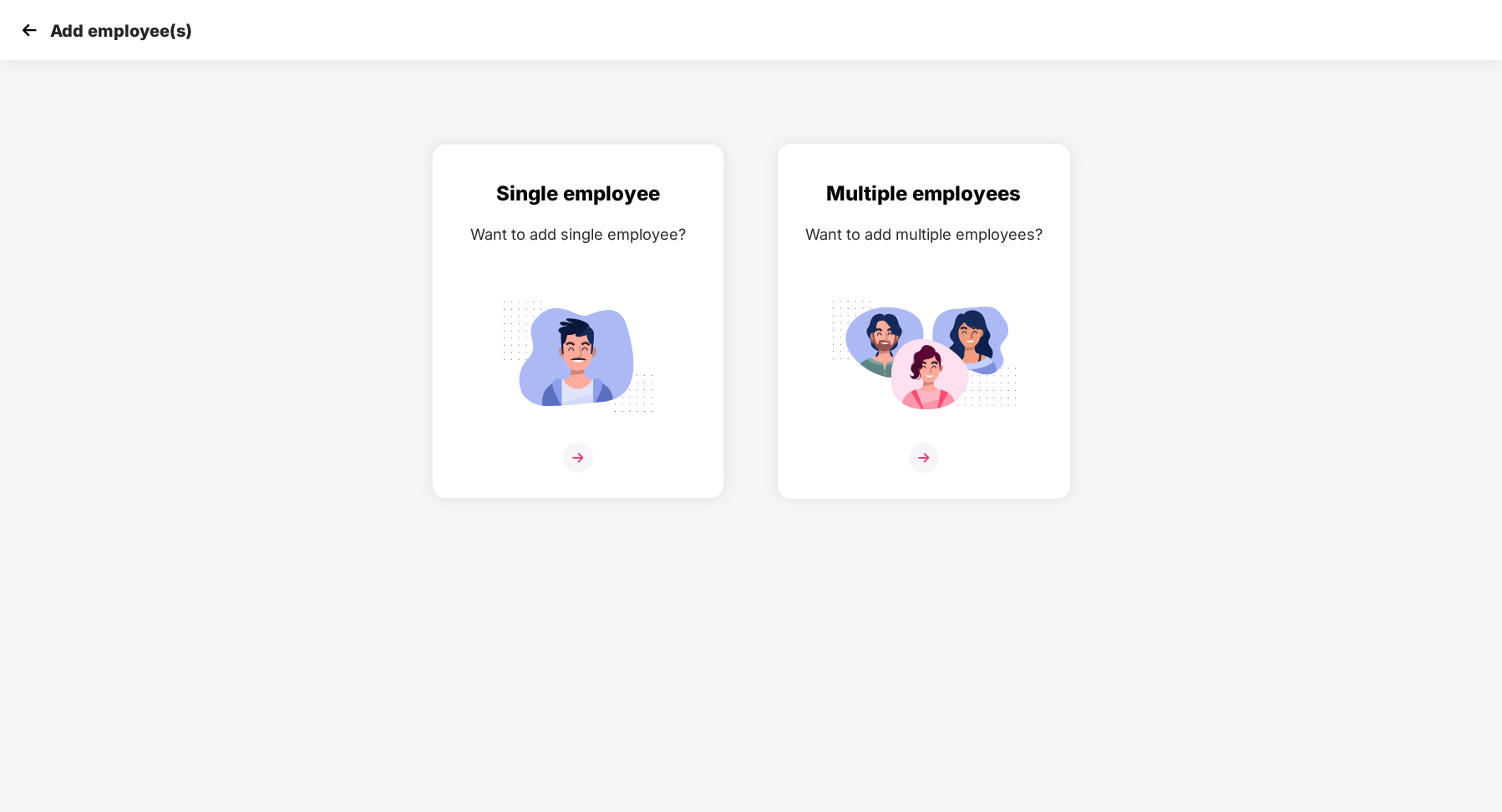
click at [1019, 256] on div "Multiple employees Want to add multiple employees?" at bounding box center [924, 335] width 257 height 316
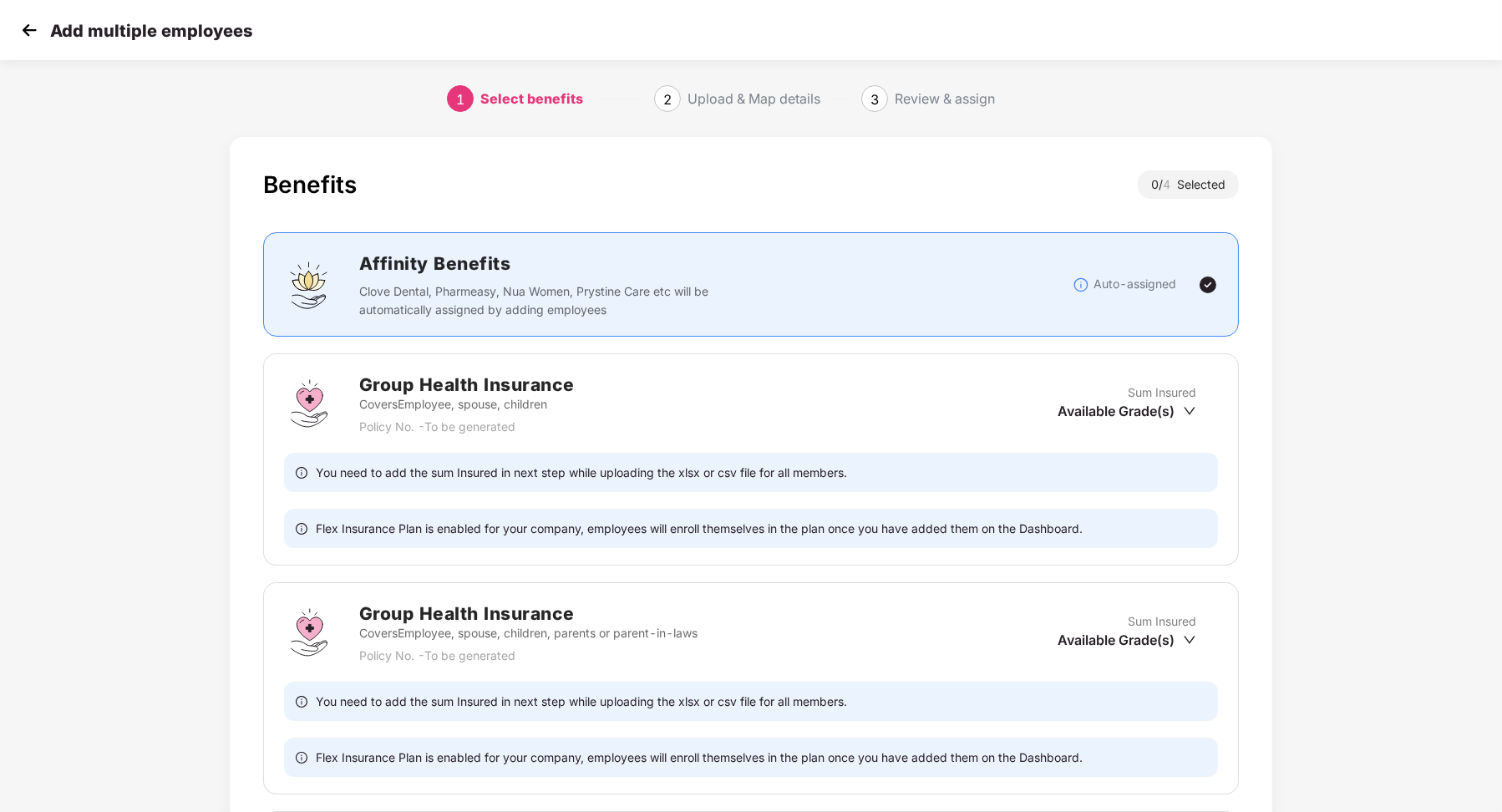
scroll to position [469, 0]
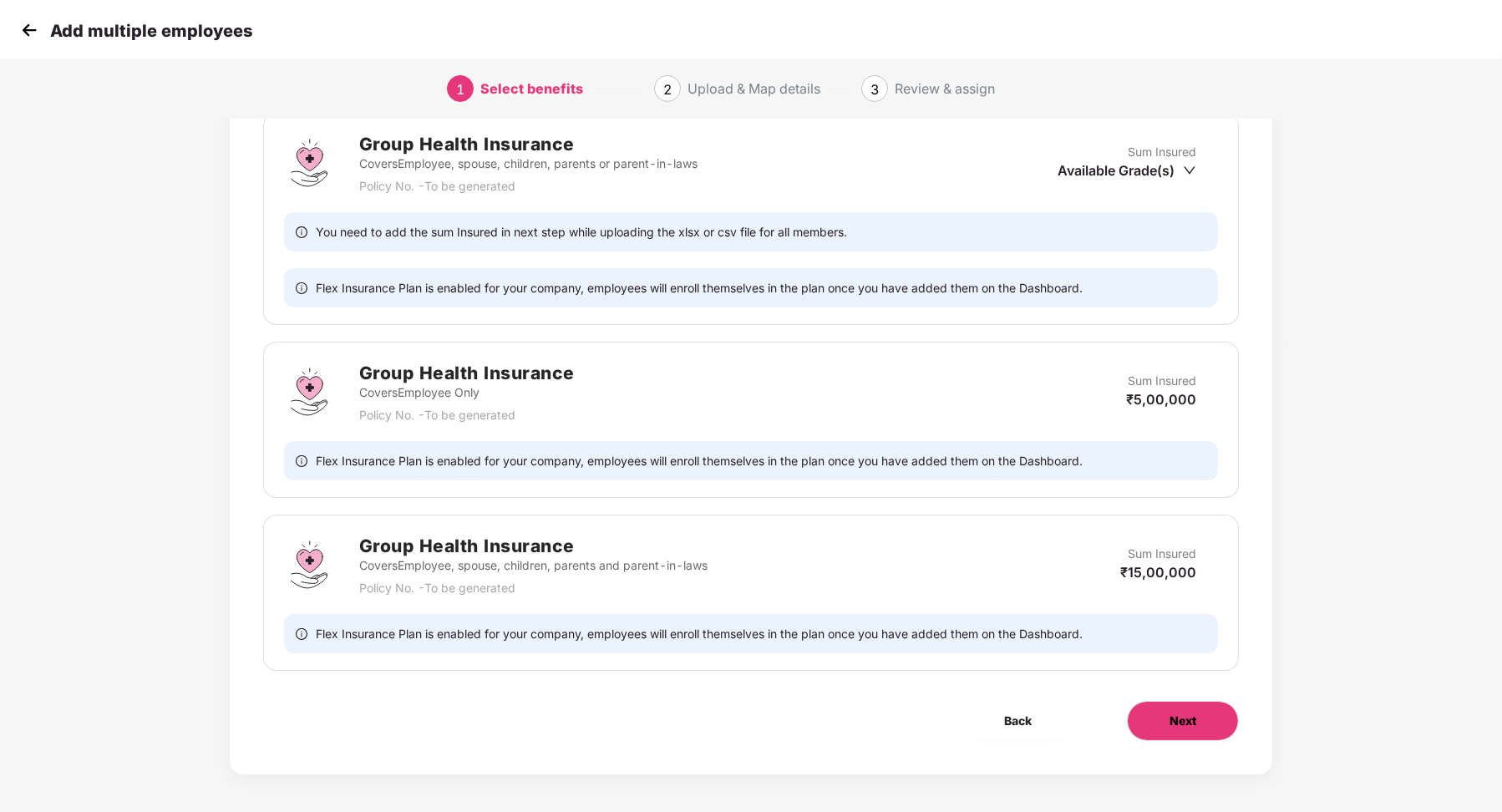
click at [1184, 715] on span "Next" at bounding box center [1183, 721] width 27 height 19
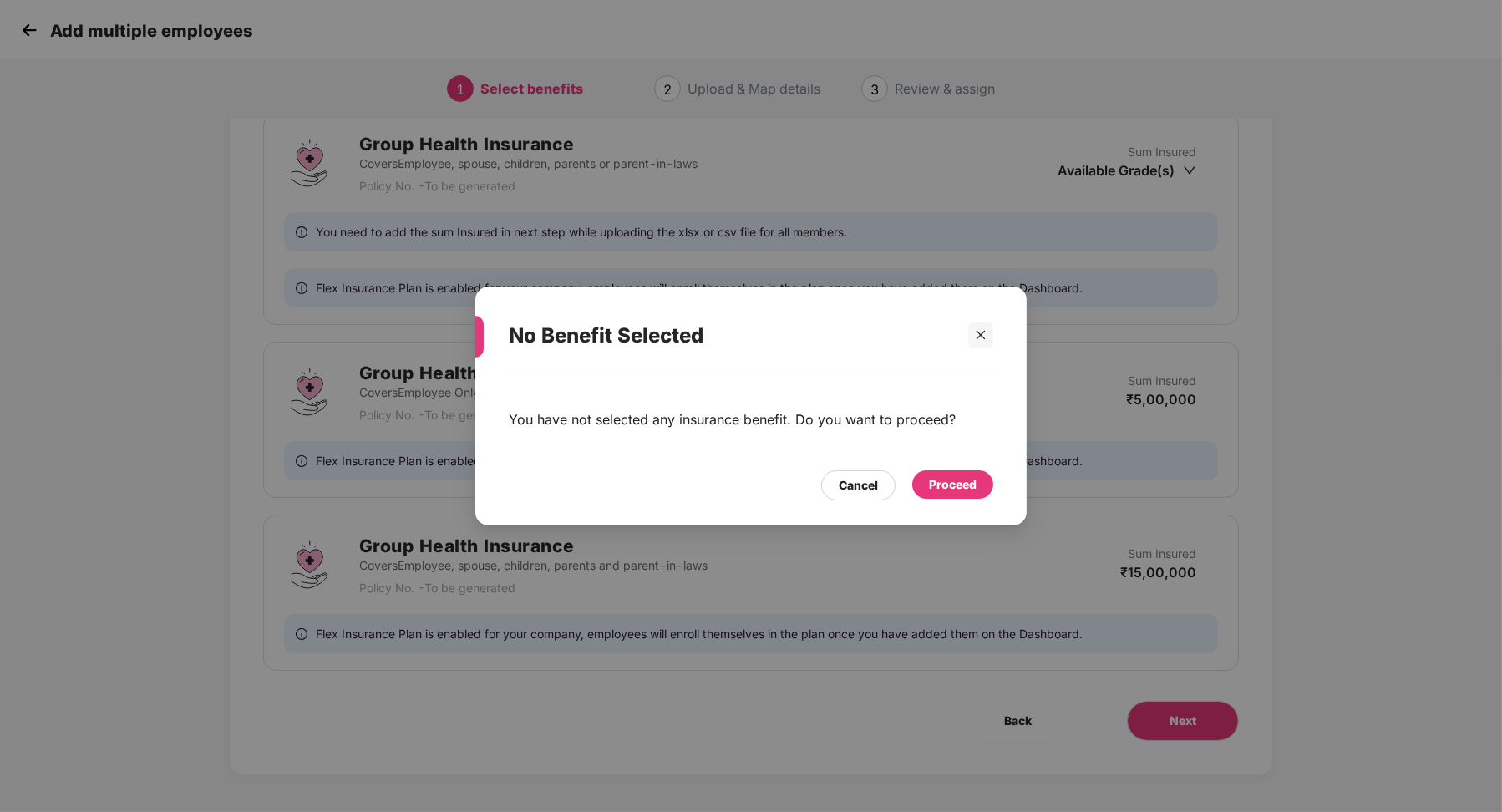
click at [958, 486] on div "Proceed" at bounding box center [953, 484] width 47 height 19
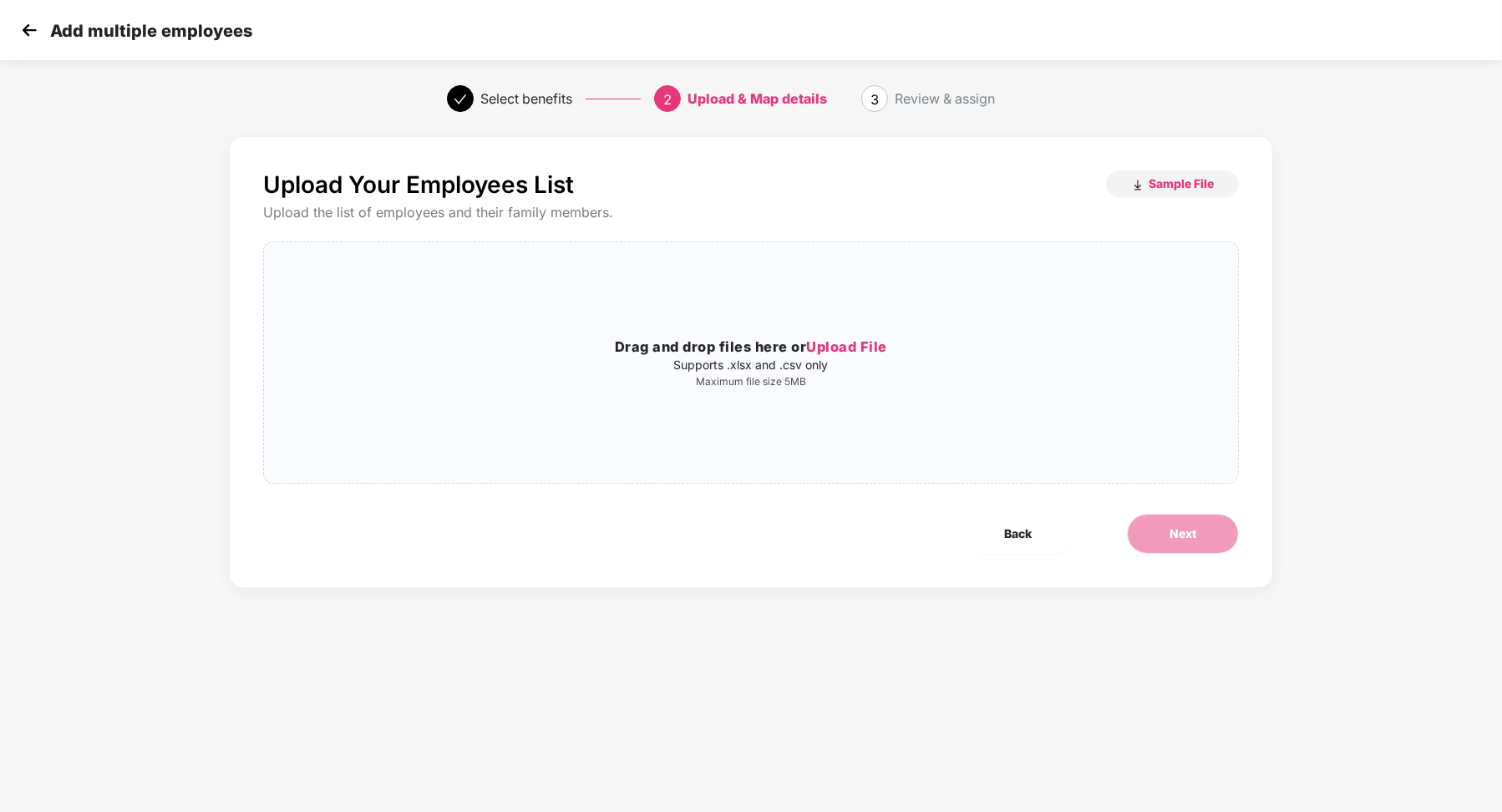
scroll to position [0, 0]
click at [1196, 181] on span "Sample File" at bounding box center [1180, 183] width 65 height 16
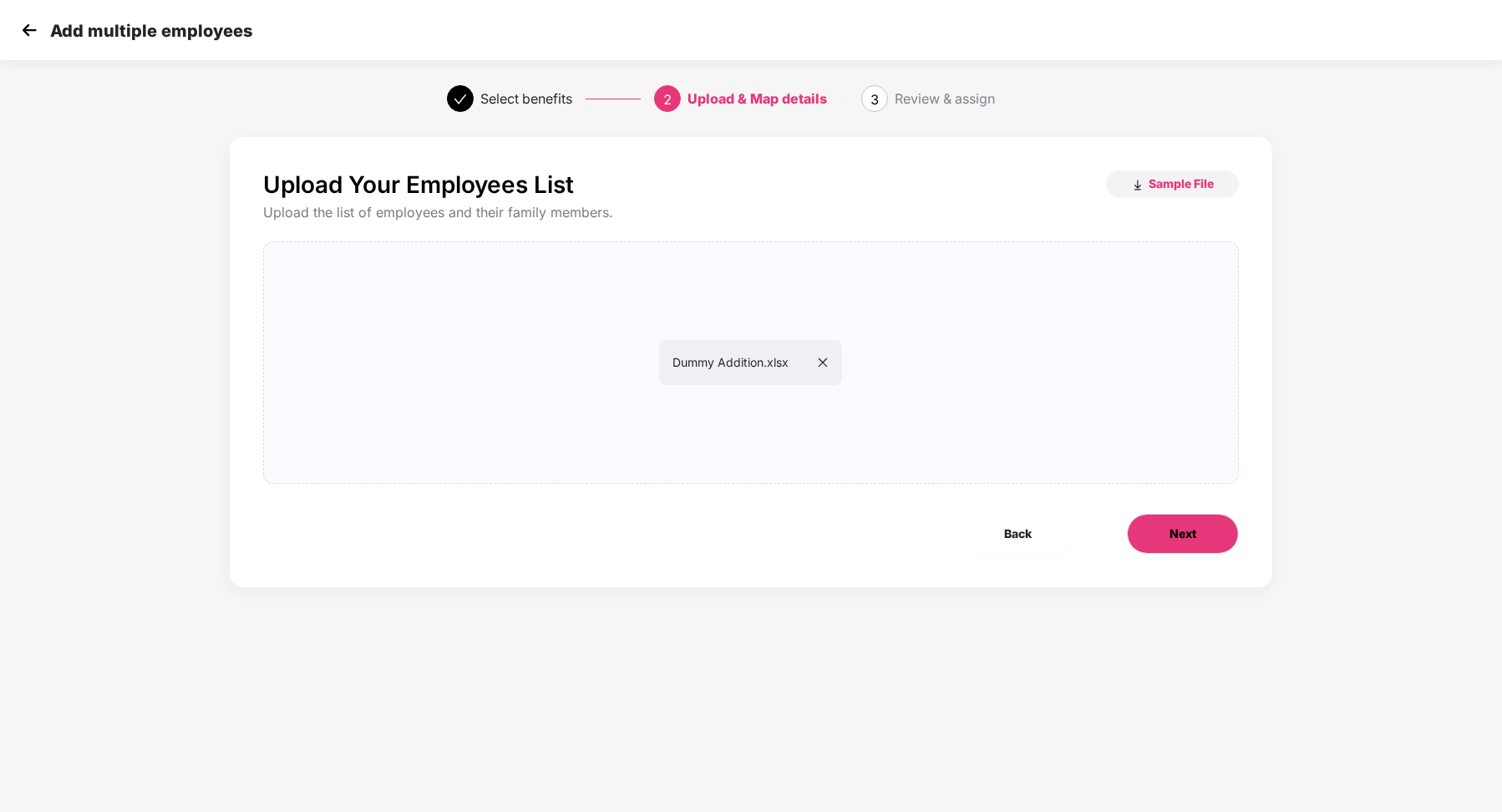
click at [1210, 517] on button "Next" at bounding box center [1183, 533] width 112 height 40
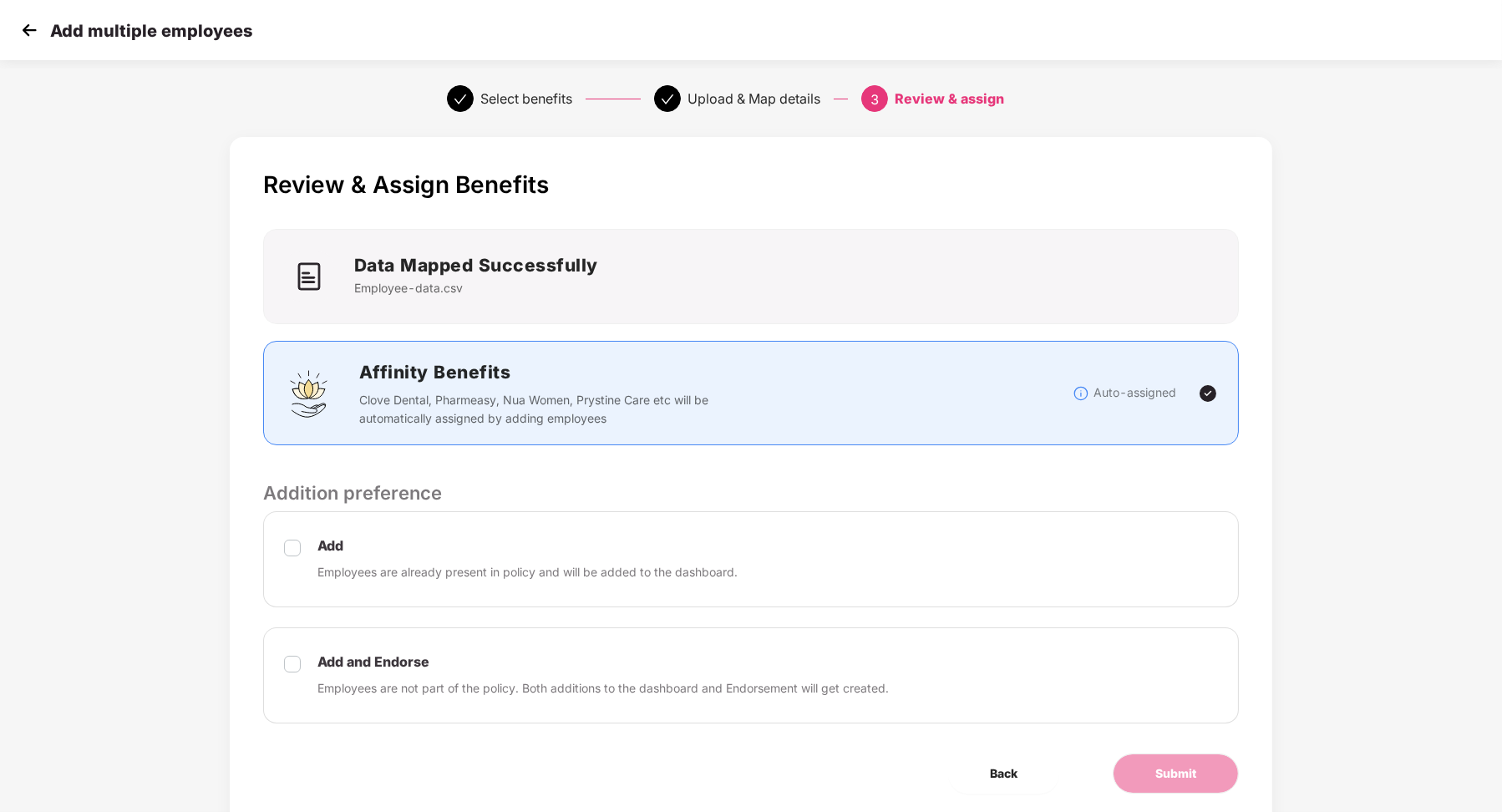
scroll to position [53, 0]
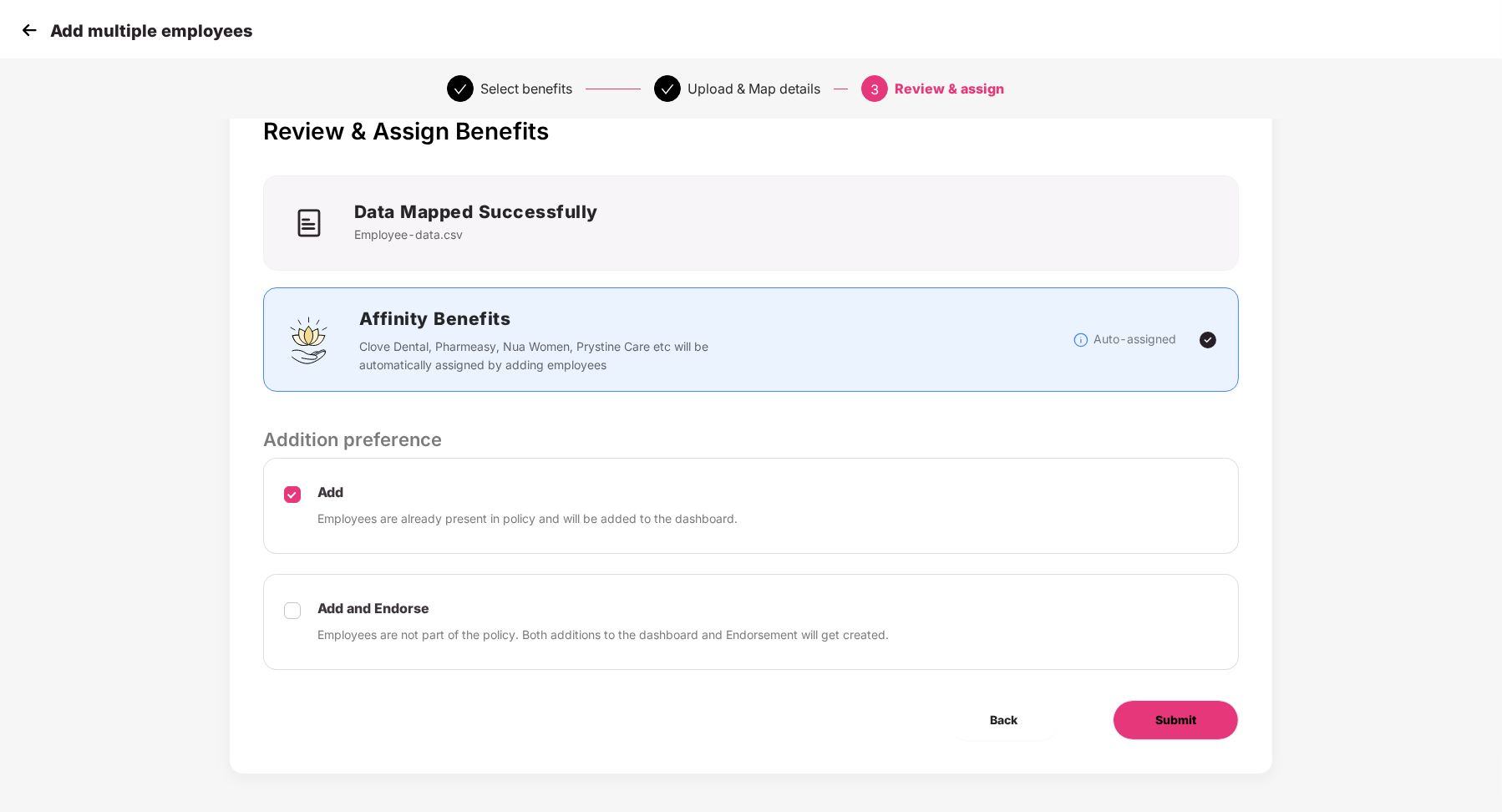
click at [1165, 714] on span "Submit" at bounding box center [1175, 721] width 41 height 19
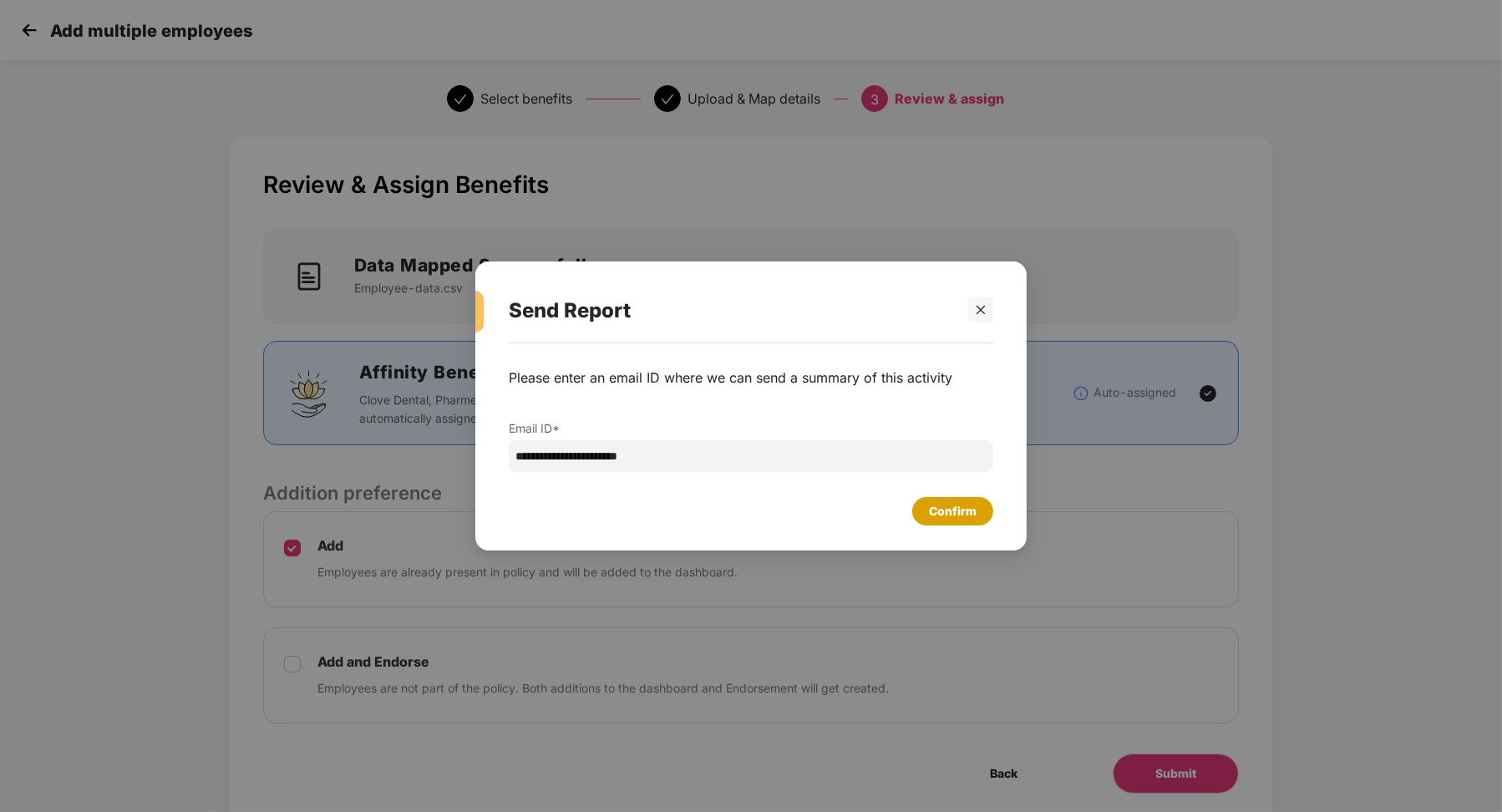
click at [953, 511] on div "Confirm" at bounding box center [953, 511] width 47 height 19
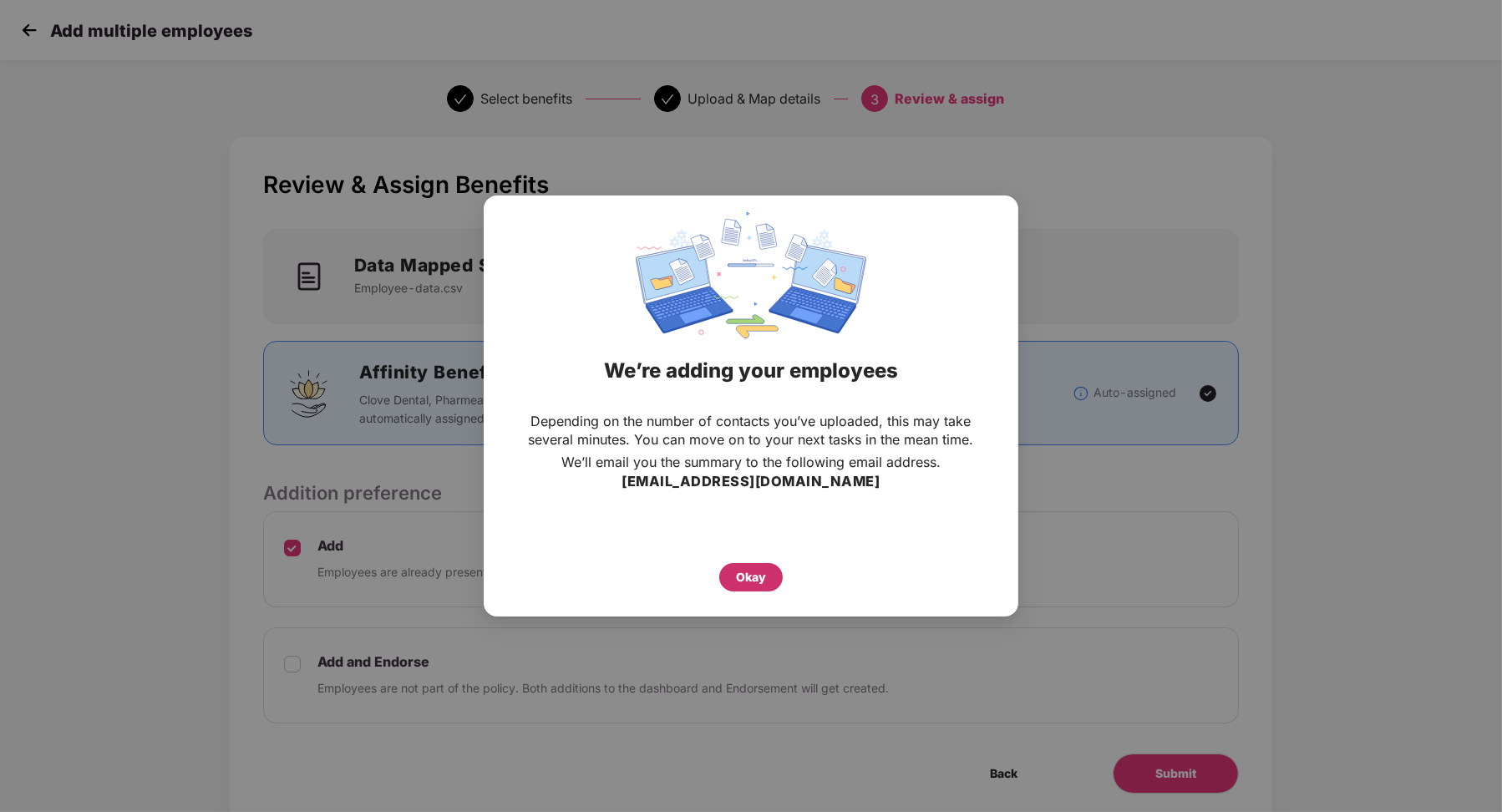
click at [759, 581] on div "Okay" at bounding box center [751, 577] width 30 height 19
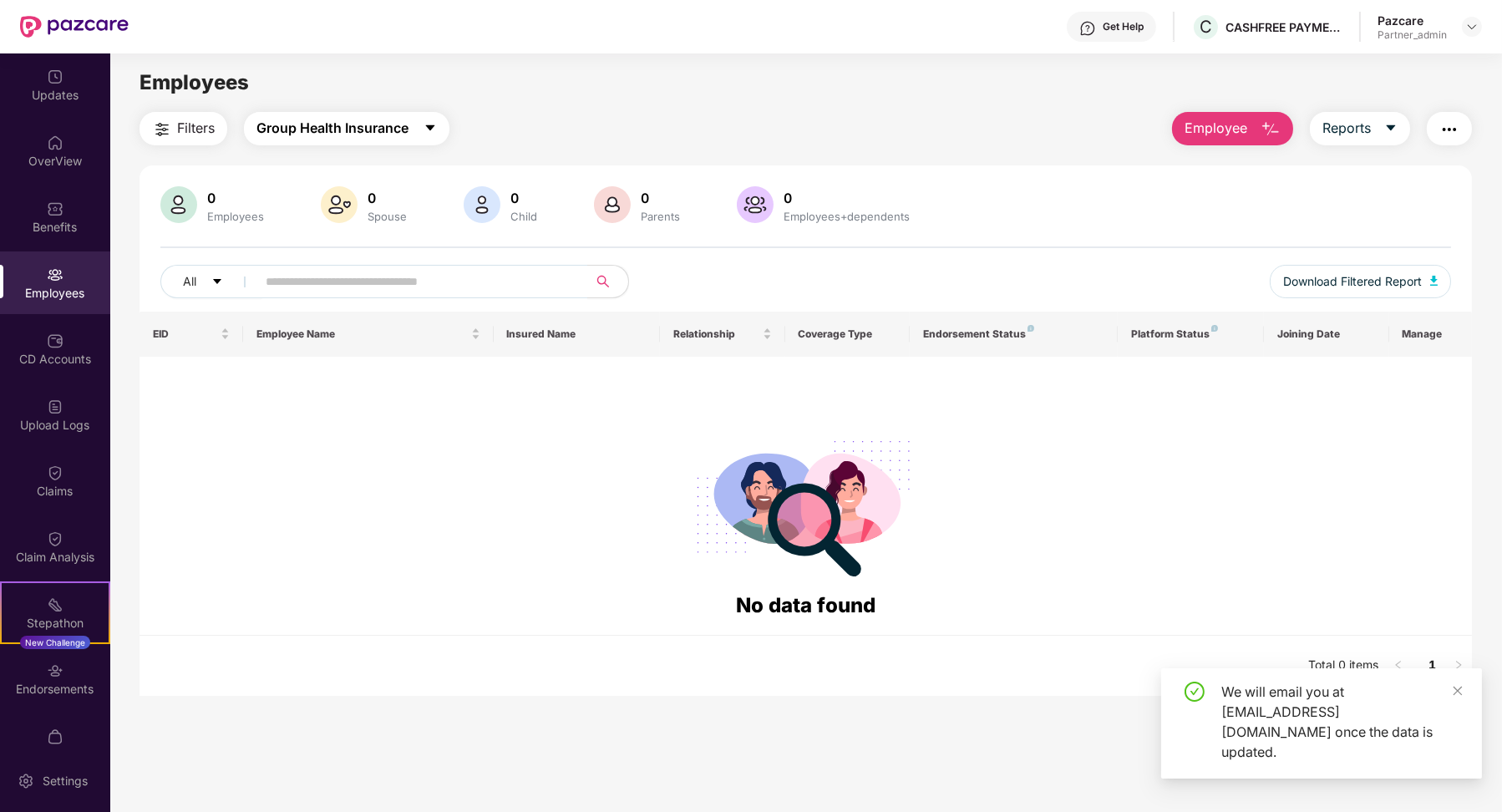
click at [298, 130] on span "Group Health Insurance" at bounding box center [333, 128] width 152 height 21
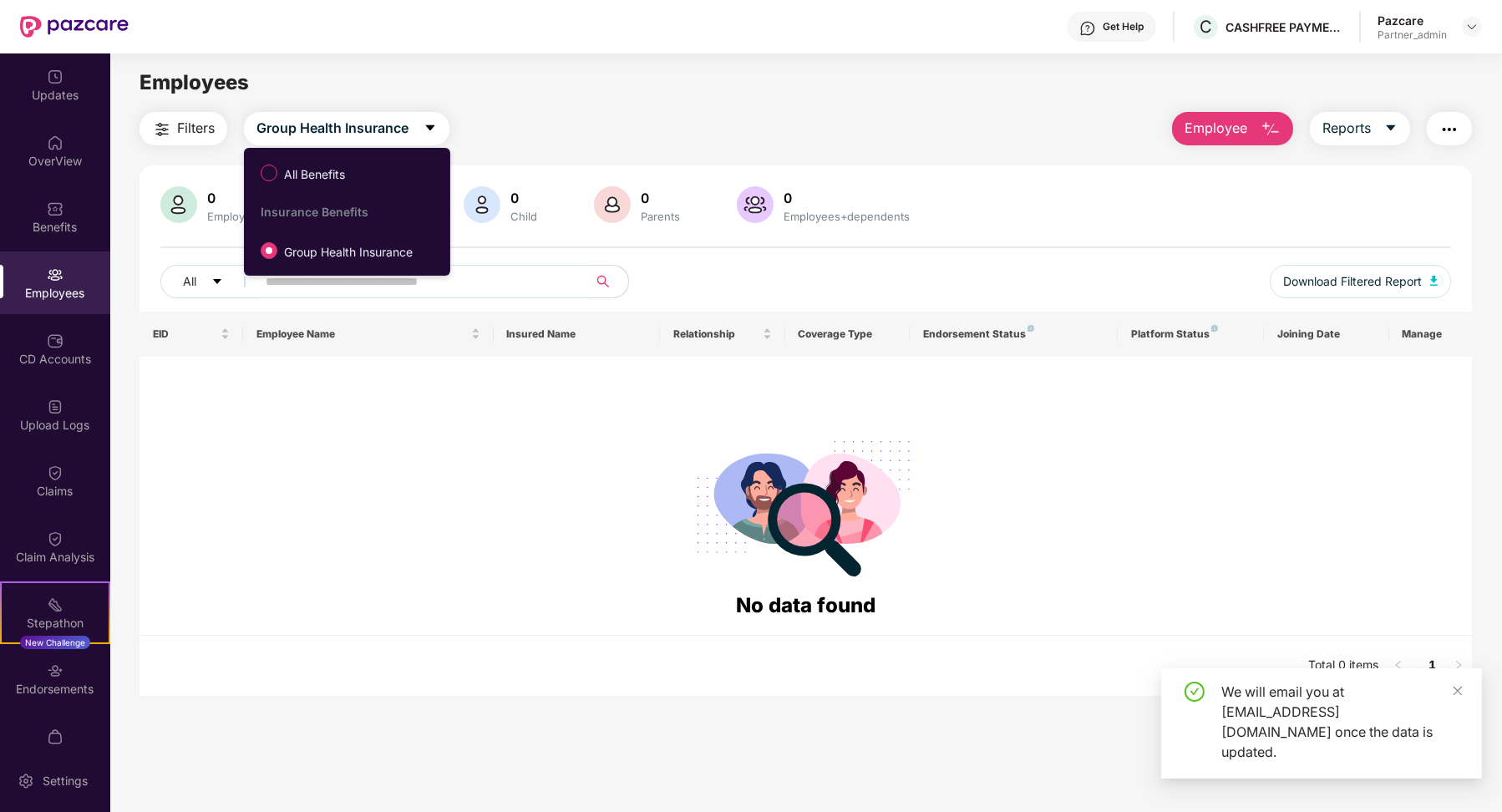
click at [305, 180] on span "All Benefits" at bounding box center [315, 174] width 75 height 19
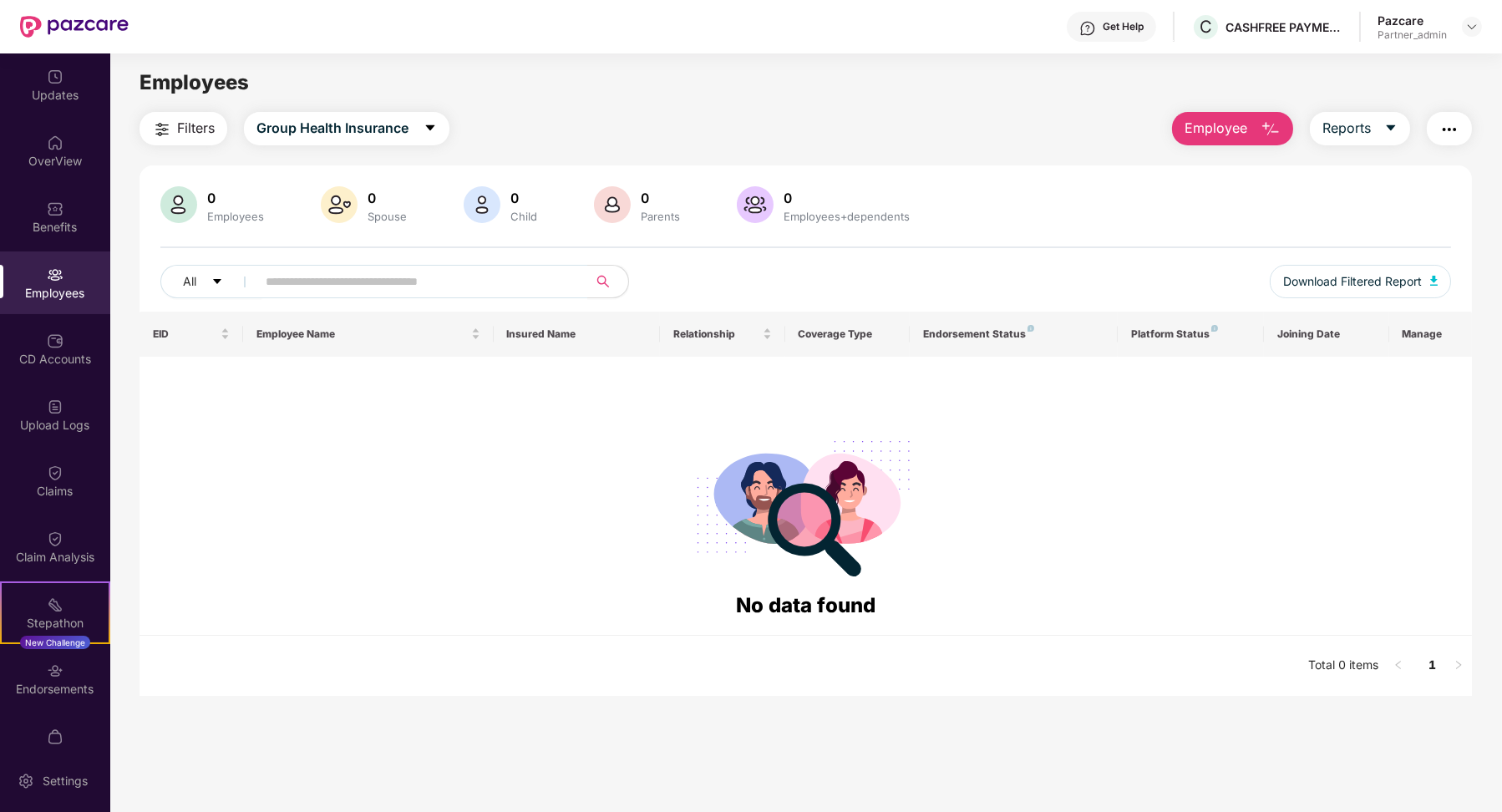
click at [425, 149] on div "Filters Group Health Insurance Employee Reports 0 Employees 0 Spouse 0 Child [D…" at bounding box center [806, 404] width 1334 height 584
click at [414, 141] on button "Group Health Insurance" at bounding box center [346, 128] width 206 height 33
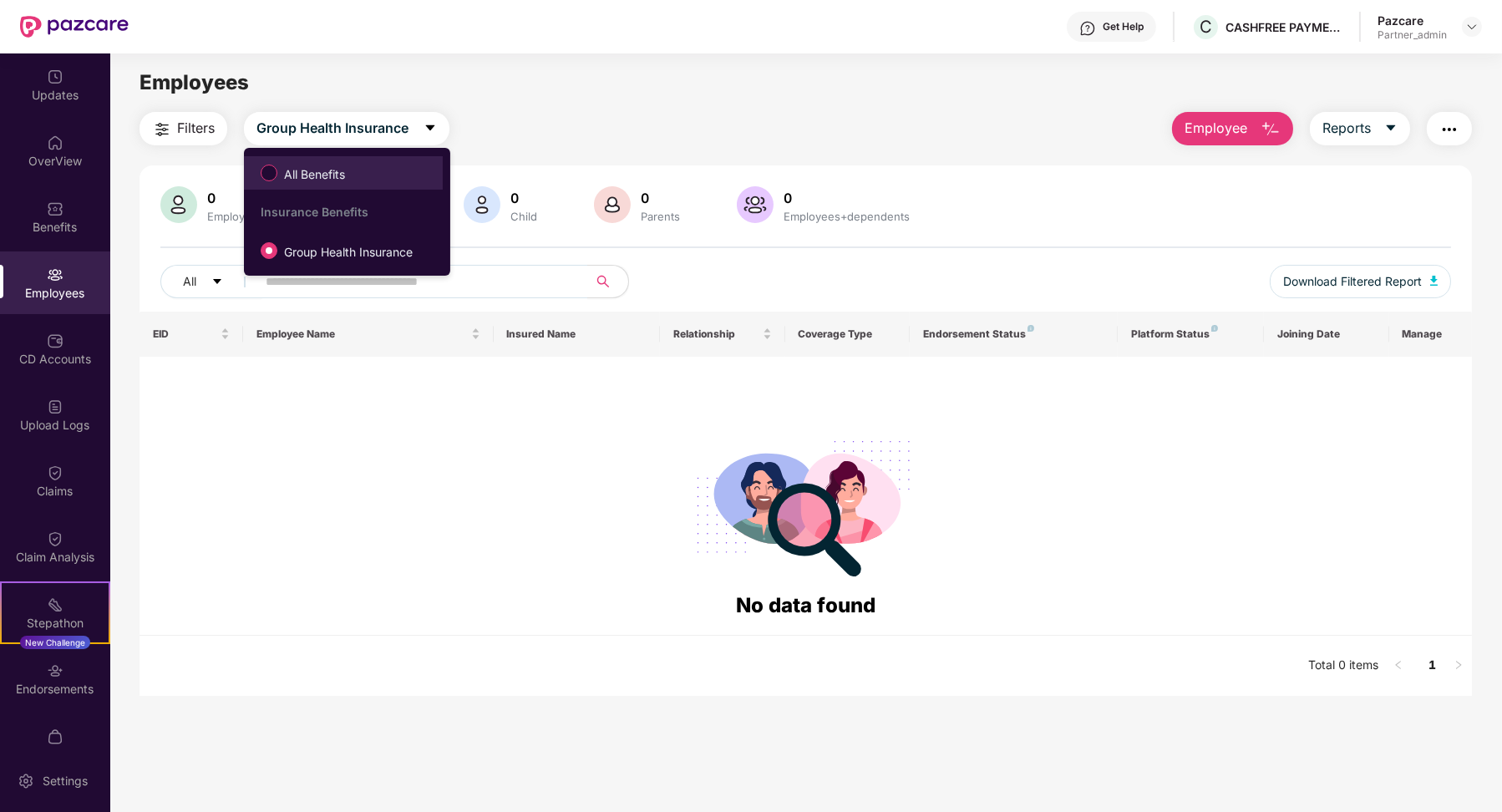
click at [389, 187] on li "All Benefits" at bounding box center [343, 172] width 199 height 33
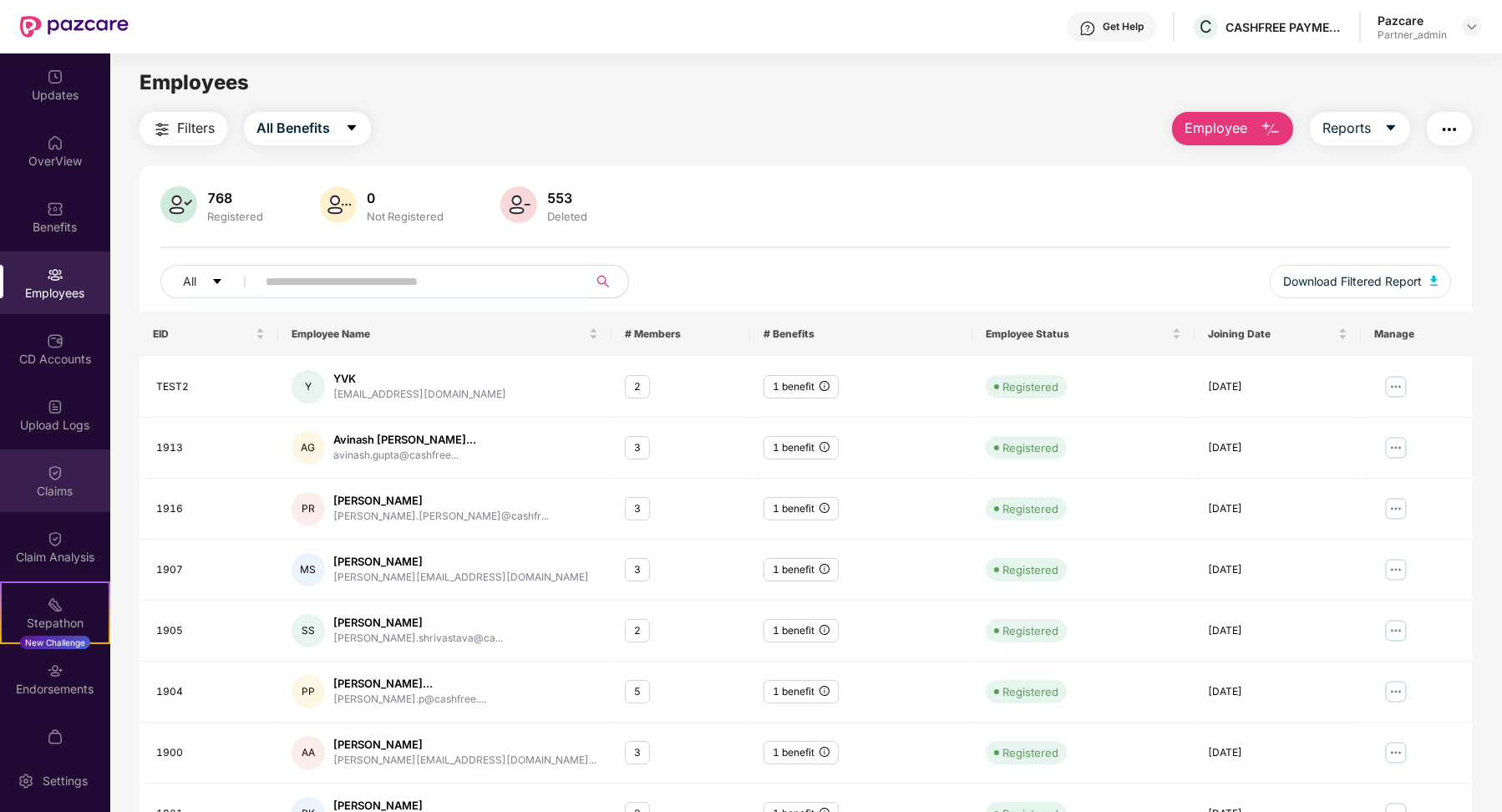
click at [75, 456] on div "Claims" at bounding box center [55, 481] width 110 height 63
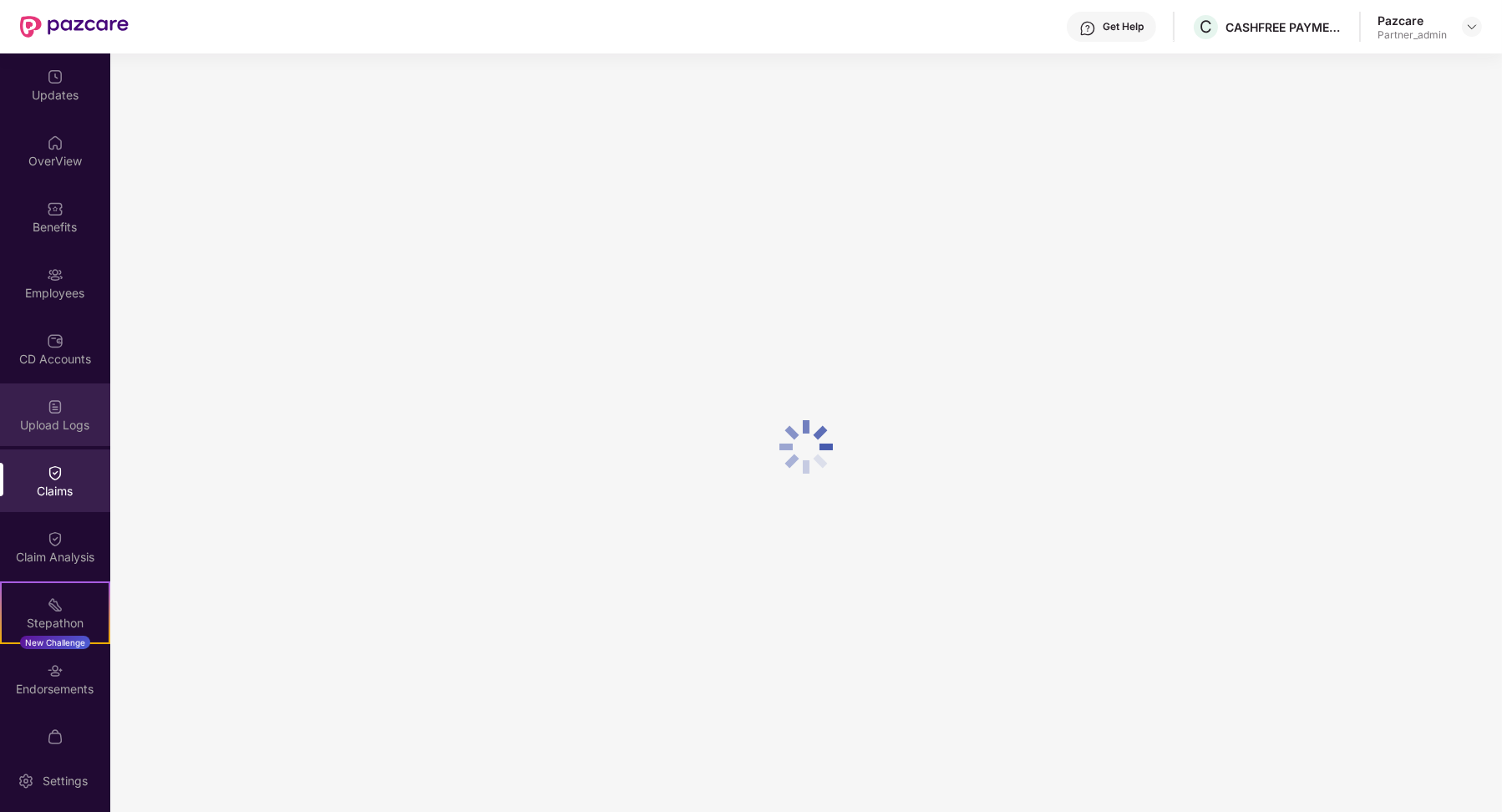
click at [59, 431] on div "Upload Logs" at bounding box center [55, 425] width 110 height 17
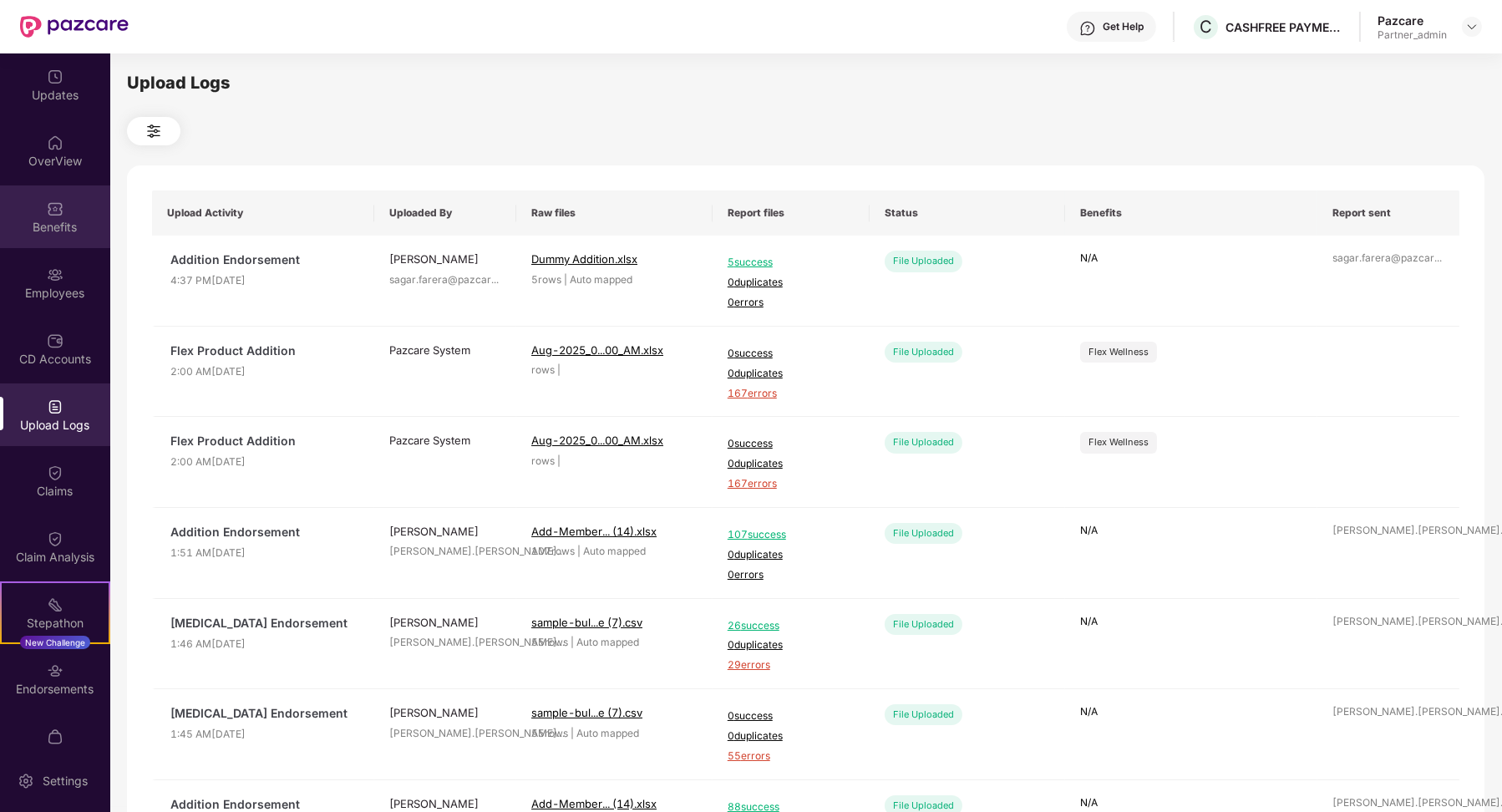
click at [55, 238] on div "Benefits" at bounding box center [55, 217] width 110 height 63
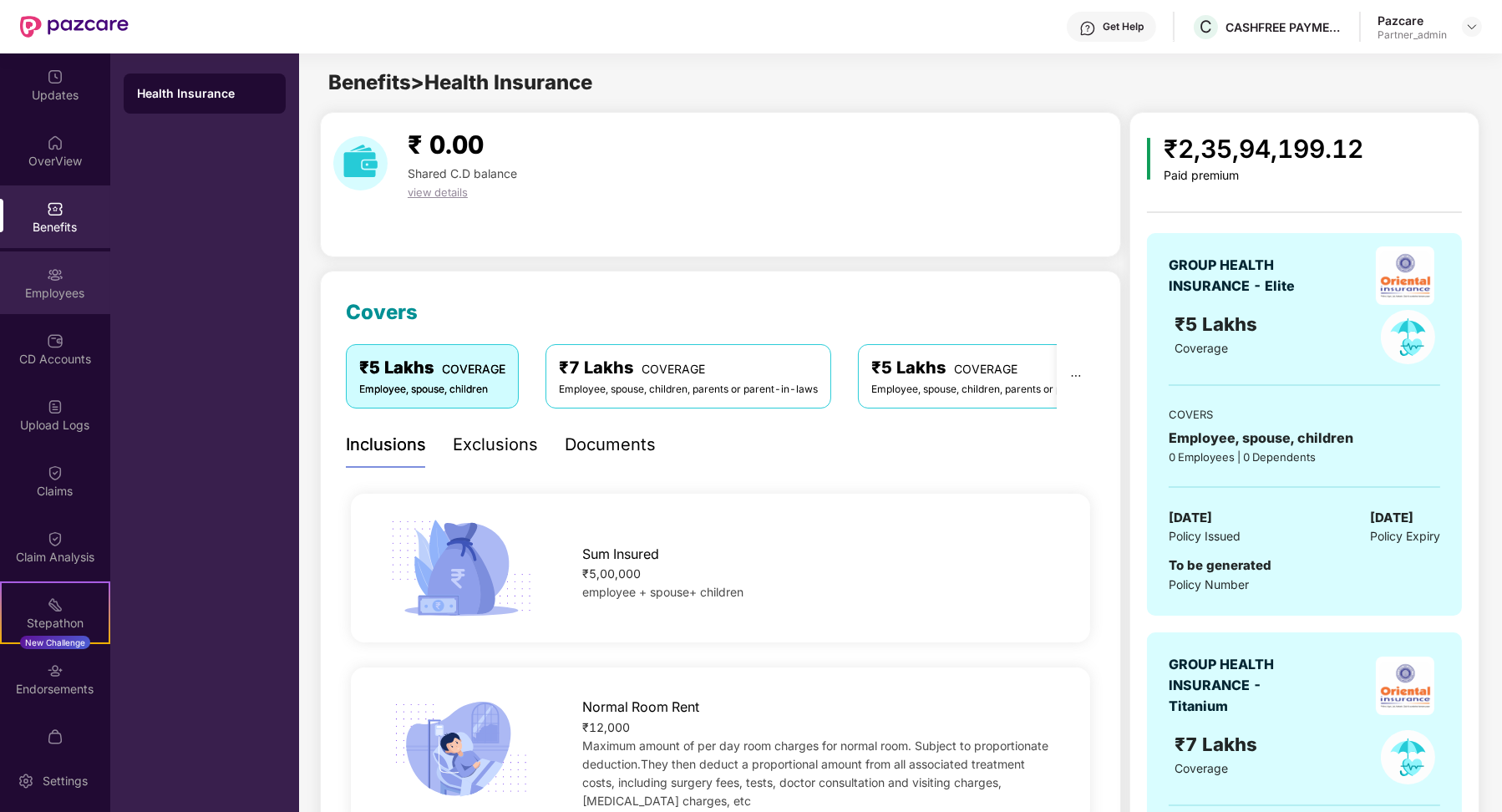
click at [55, 262] on div "Employees" at bounding box center [55, 283] width 110 height 63
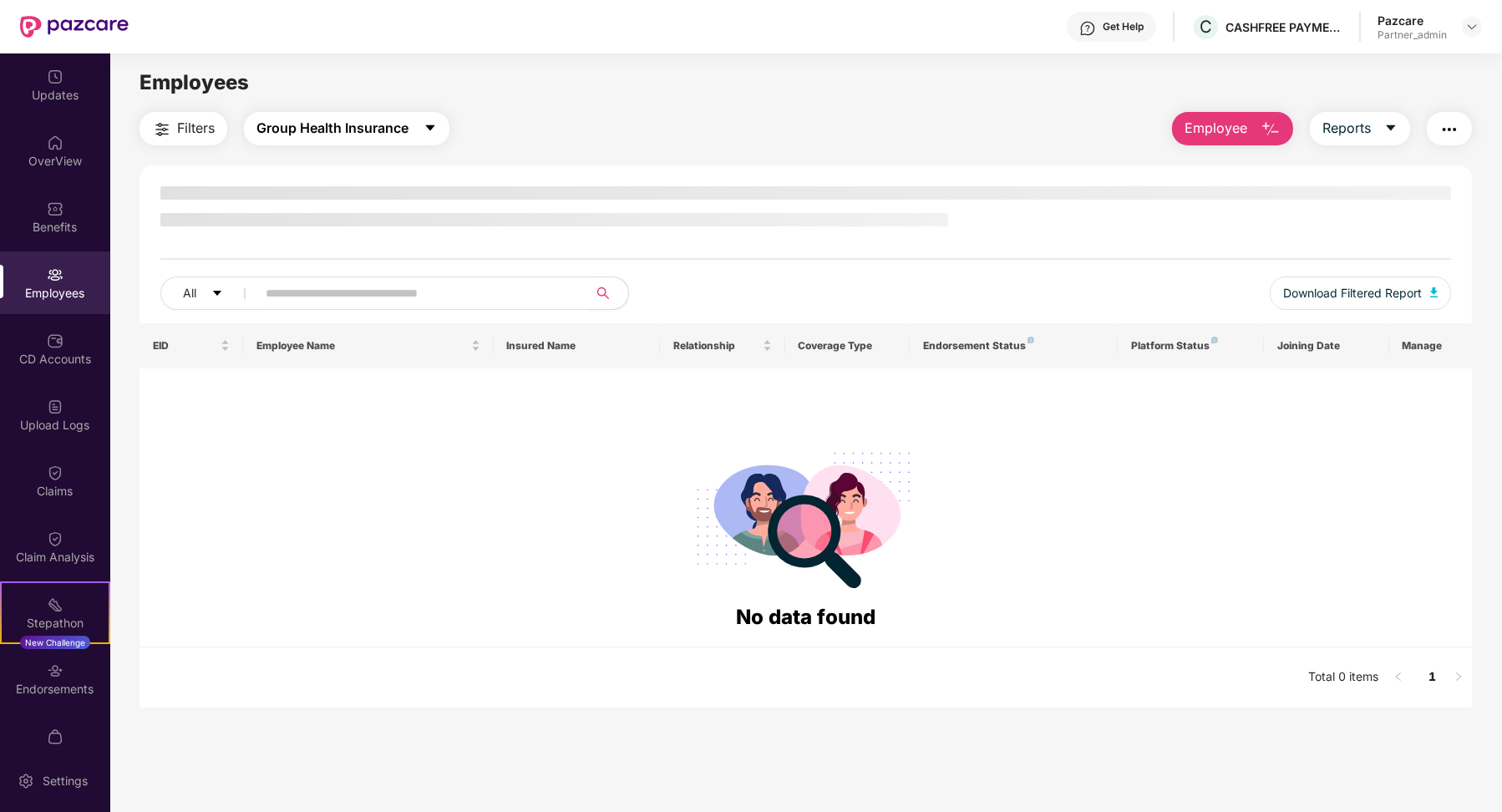
click at [346, 136] on span "Group Health Insurance" at bounding box center [333, 128] width 152 height 21
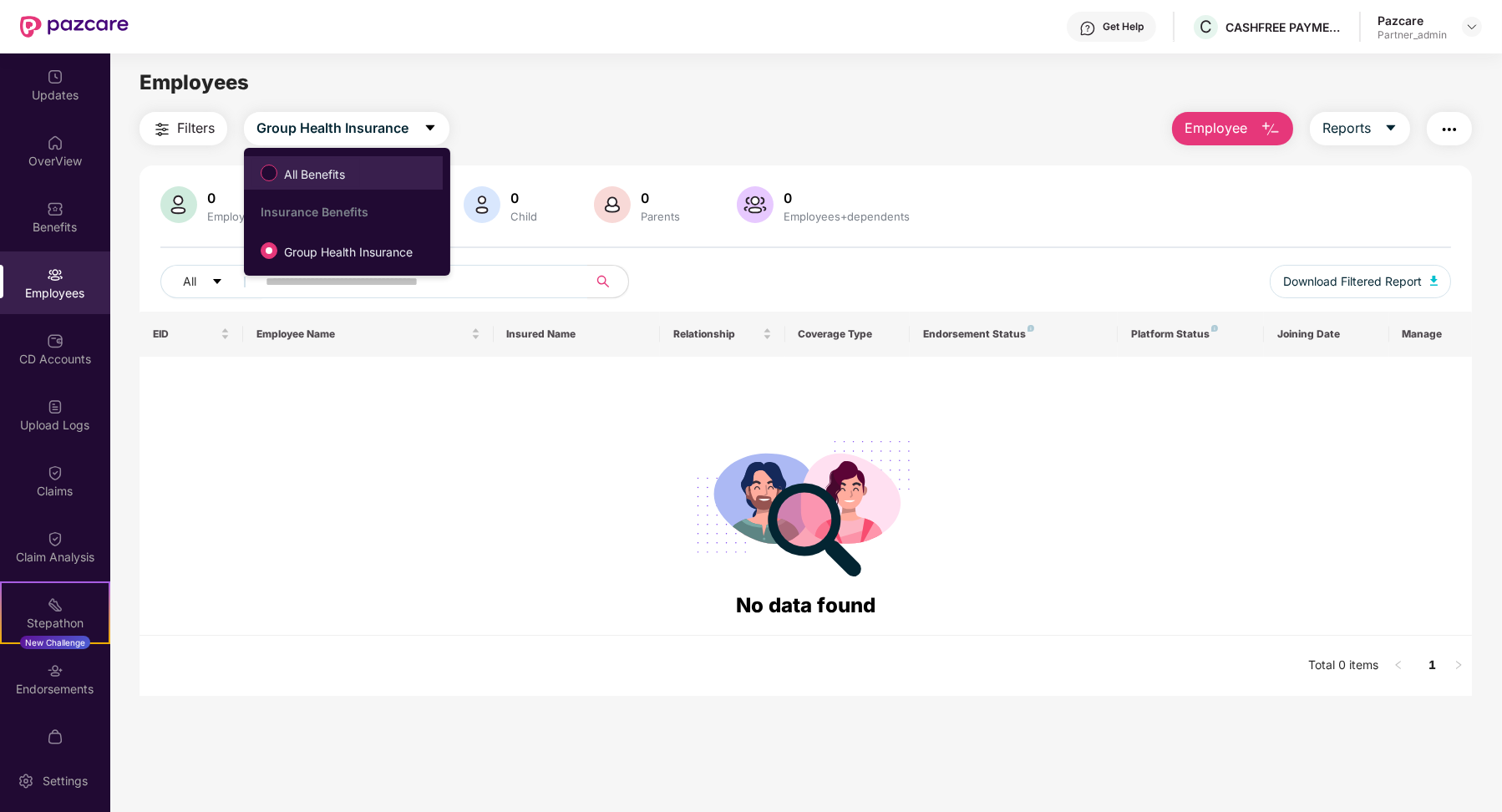
click at [332, 169] on span "All Benefits" at bounding box center [315, 174] width 75 height 19
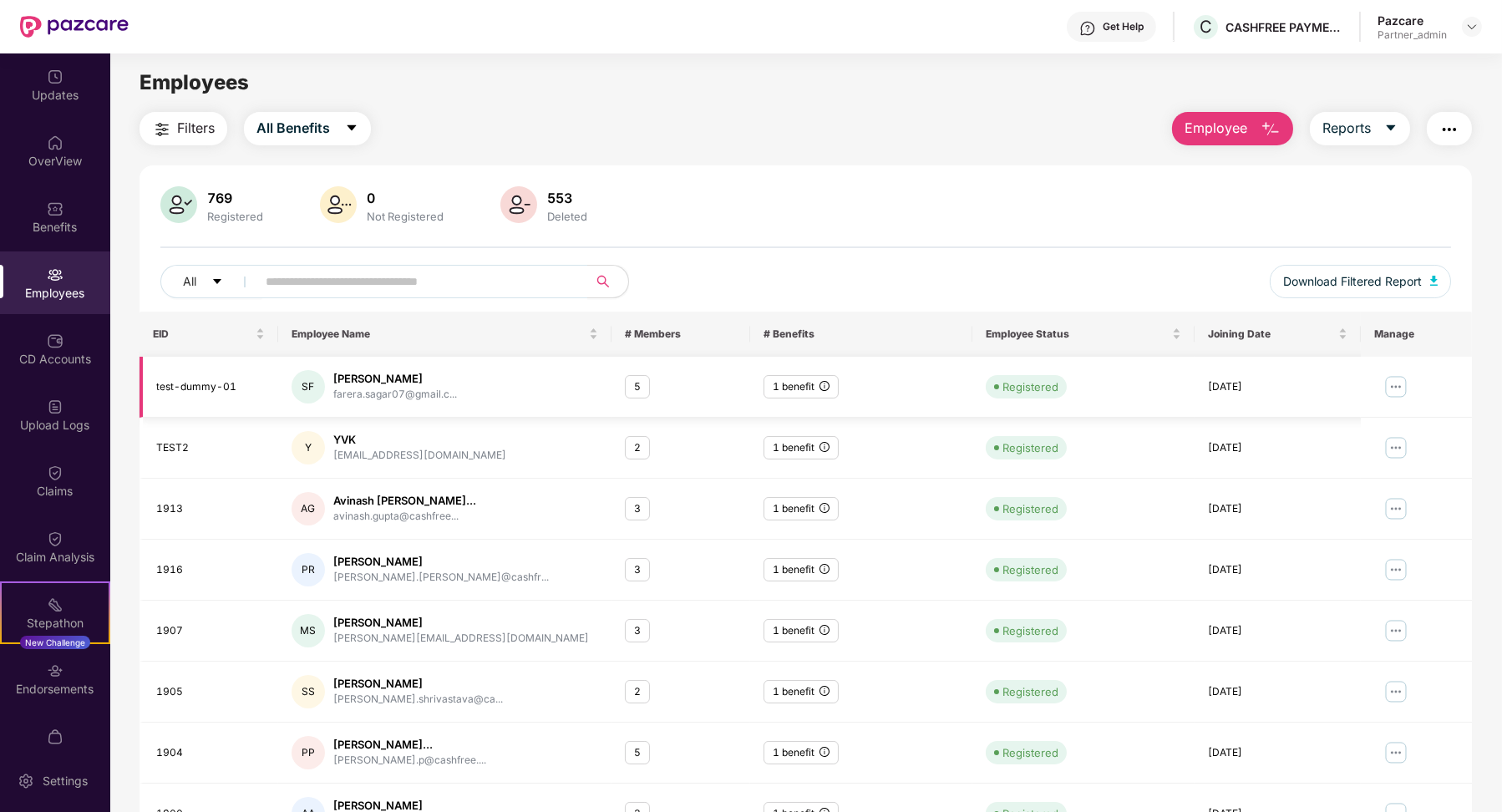
click at [1398, 386] on img at bounding box center [1396, 387] width 27 height 27
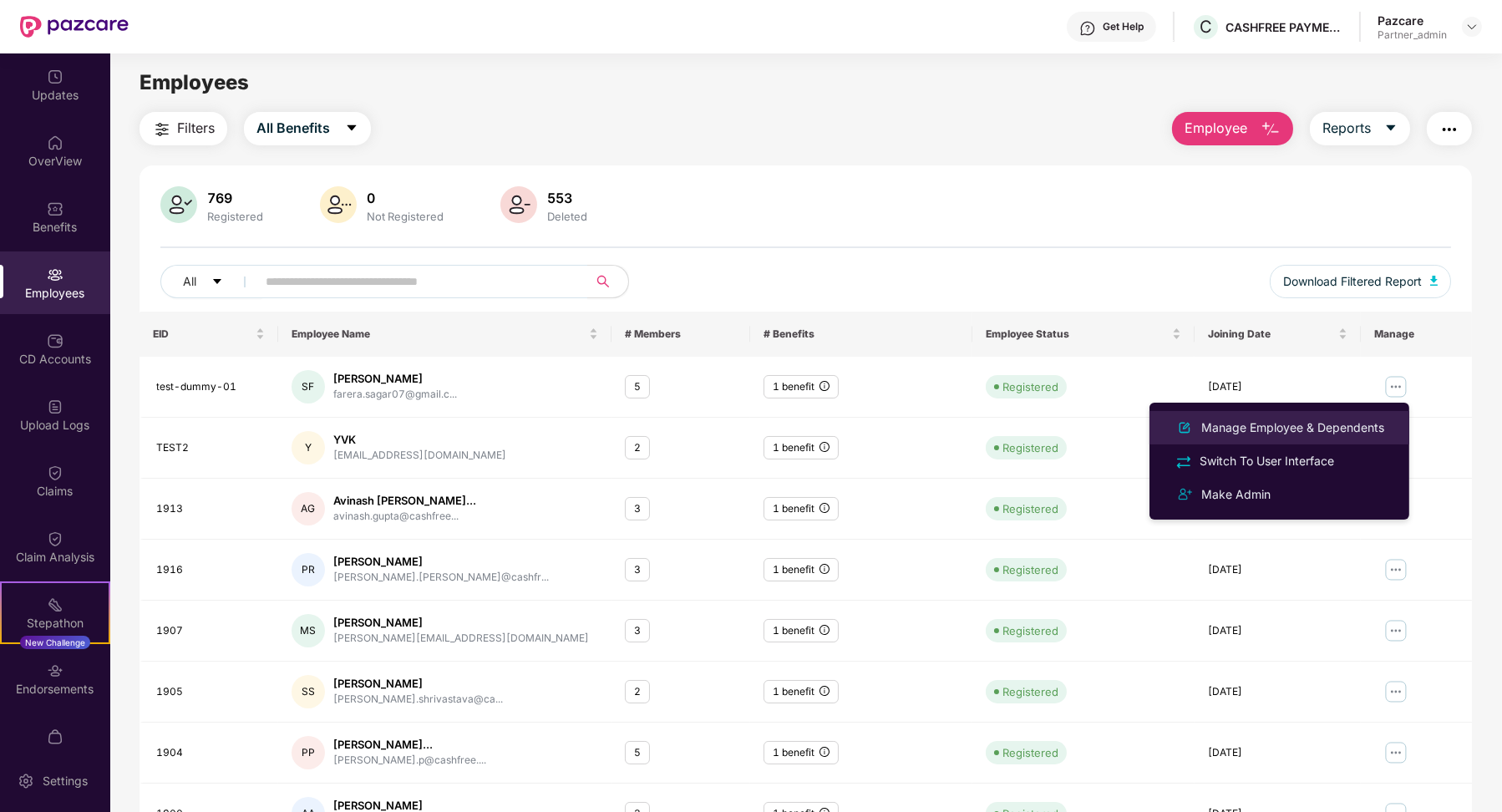
click at [1284, 438] on div "Manage Employee & Dependents" at bounding box center [1279, 428] width 217 height 20
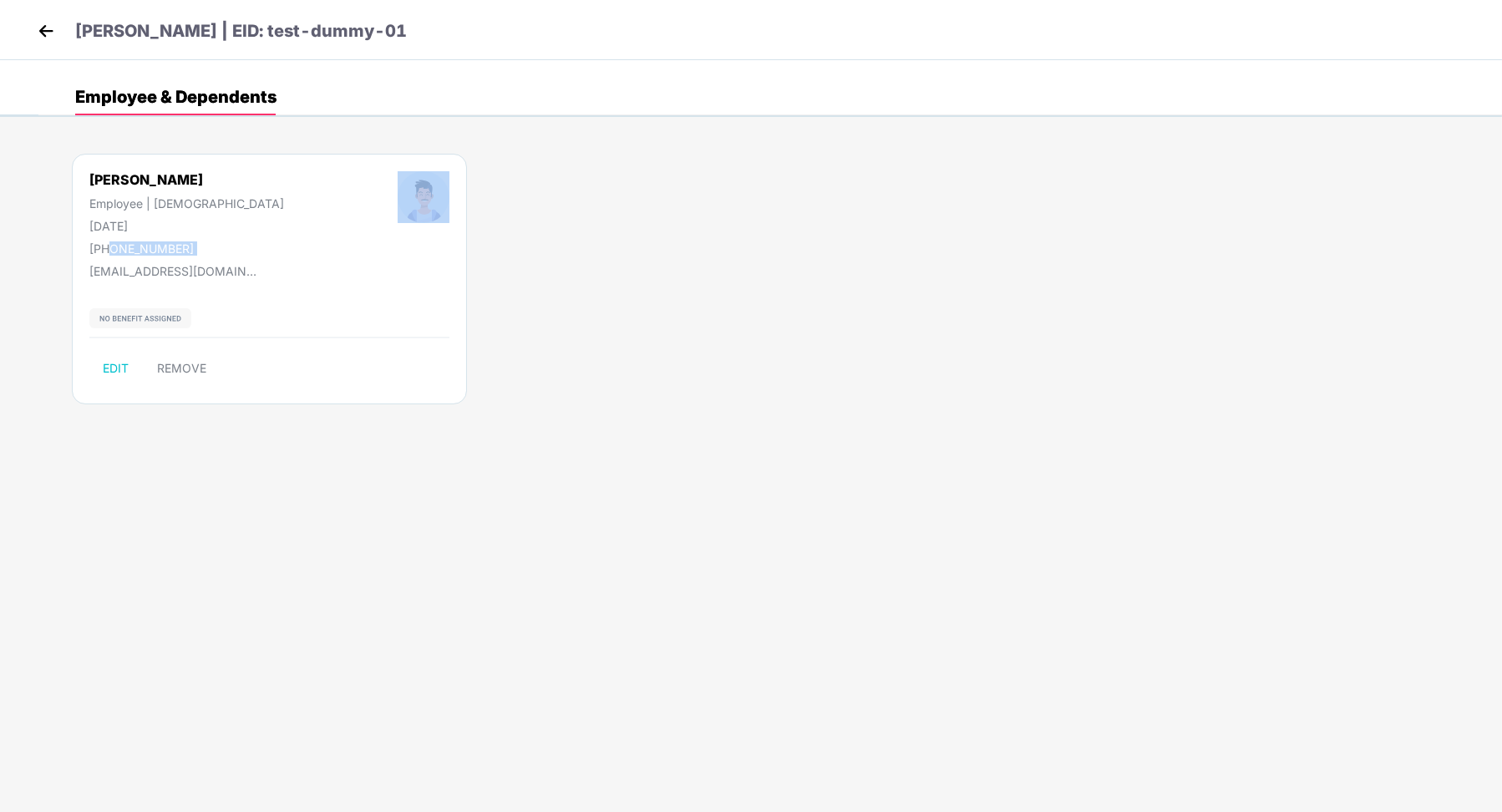
drag, startPoint x: 110, startPoint y: 251, endPoint x: 242, endPoint y: 252, distance: 132.0
click at [243, 251] on div "Sagar Farera Employee | Male 07 Nov 1998 +916666374834" at bounding box center [268, 213] width 473 height 85
click at [213, 257] on div "farera.sagar07@gmail.com" at bounding box center [173, 267] width 167 height 23
click at [124, 258] on div "farera.sagar07@gmail.com" at bounding box center [173, 267] width 167 height 23
click at [113, 251] on div "+916666374834" at bounding box center [187, 248] width 195 height 14
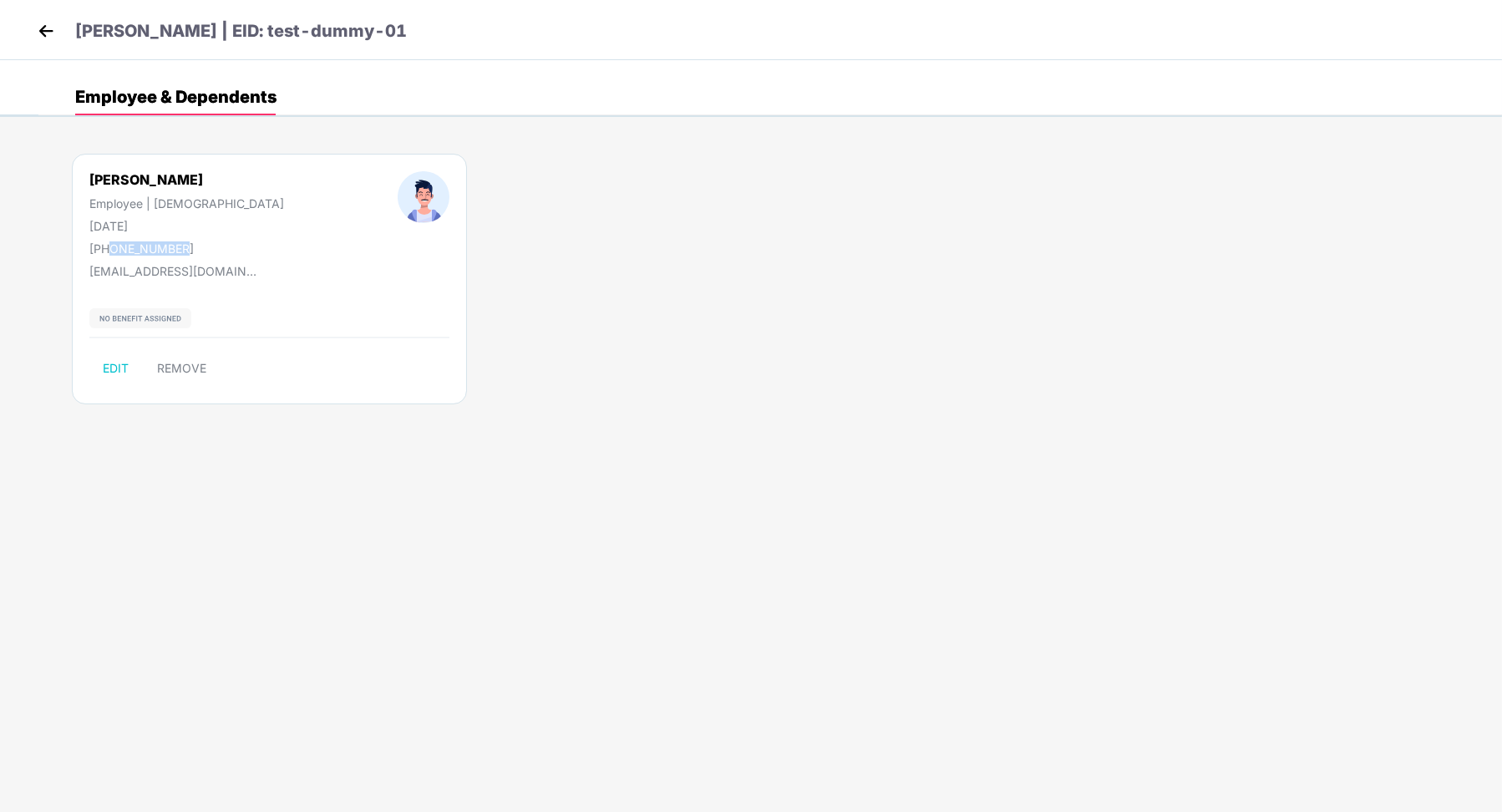
drag, startPoint x: 108, startPoint y: 250, endPoint x: 179, endPoint y: 251, distance: 71.0
click at [181, 251] on div "Sagar Farera Employee | Male 07 Nov 1998 +916666374834" at bounding box center [186, 213] width 308 height 85
copy div "6666374834"
